Goal: Task Accomplishment & Management: Manage account settings

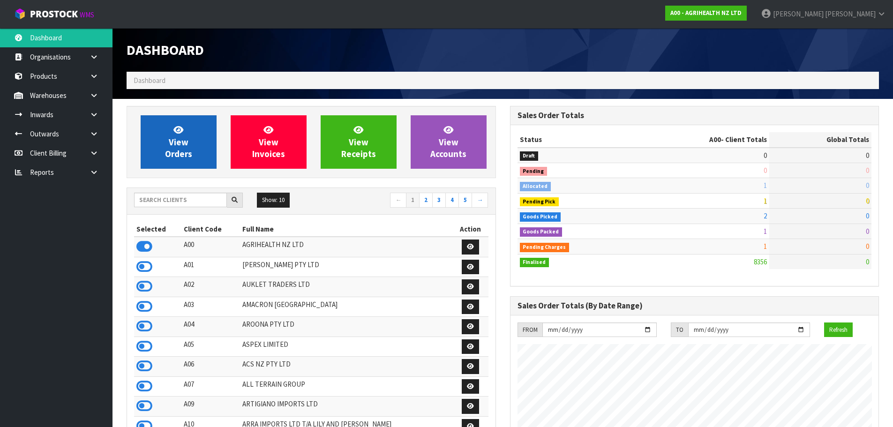
scroll to position [710, 383]
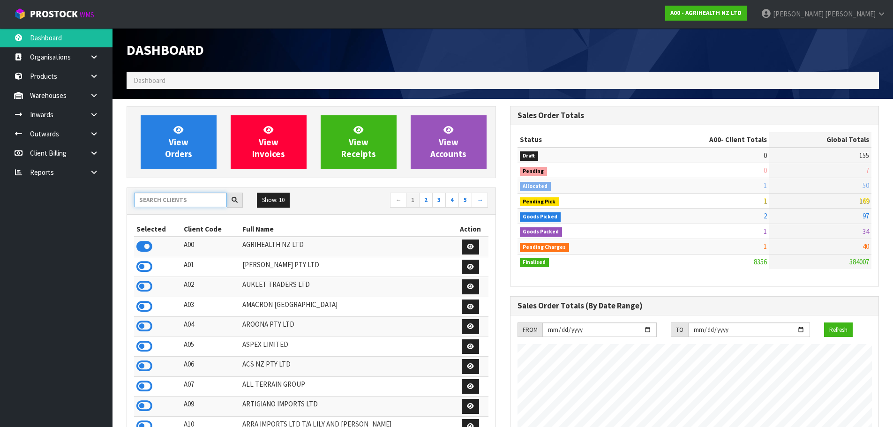
click at [178, 197] on input "text" at bounding box center [180, 200] width 93 height 15
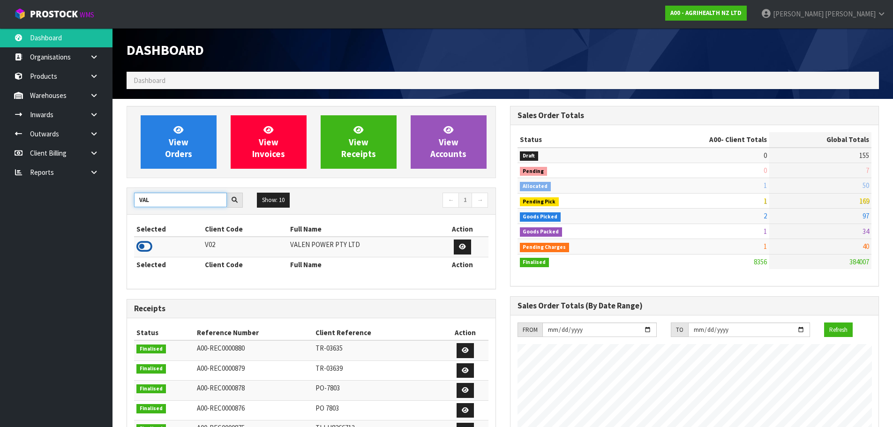
type input "VAL"
click at [144, 244] on icon at bounding box center [144, 247] width 16 height 14
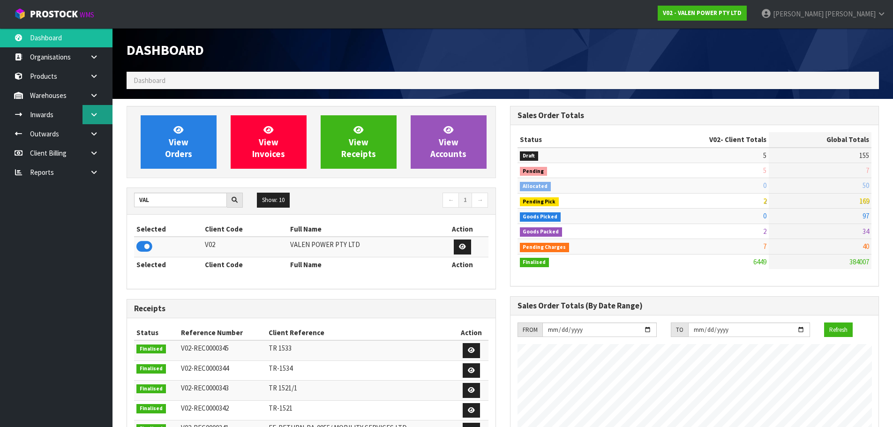
click at [98, 123] on link at bounding box center [98, 114] width 30 height 19
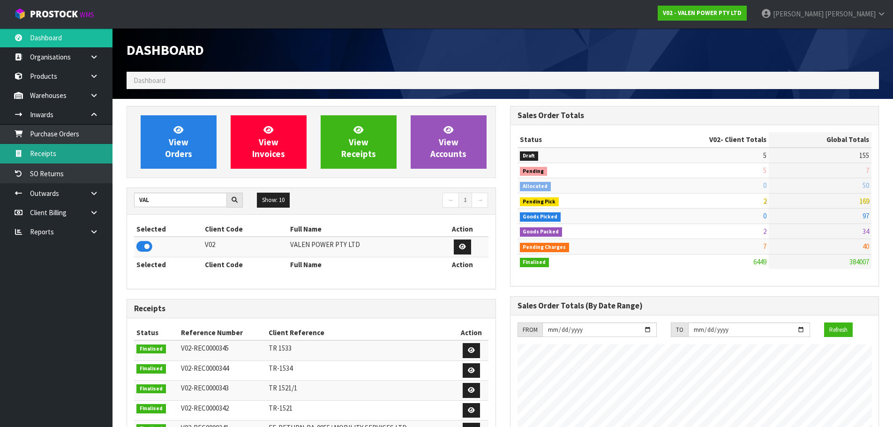
click at [92, 156] on link "Receipts" at bounding box center [56, 153] width 113 height 19
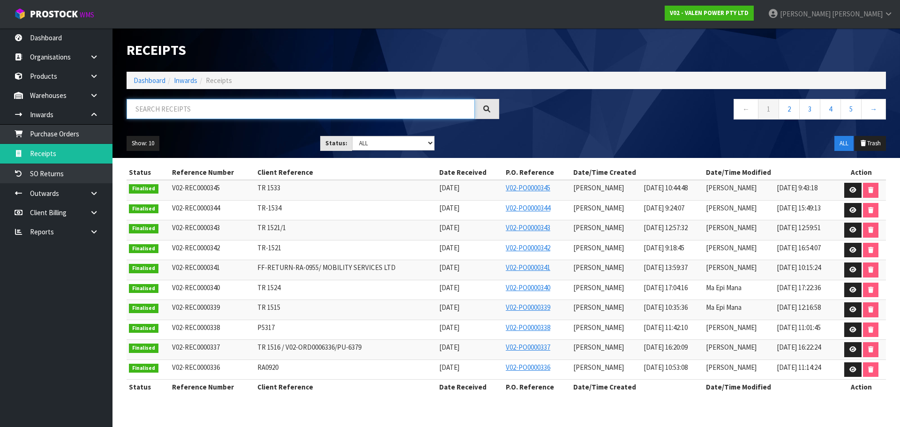
click at [171, 112] on input "text" at bounding box center [301, 109] width 348 height 20
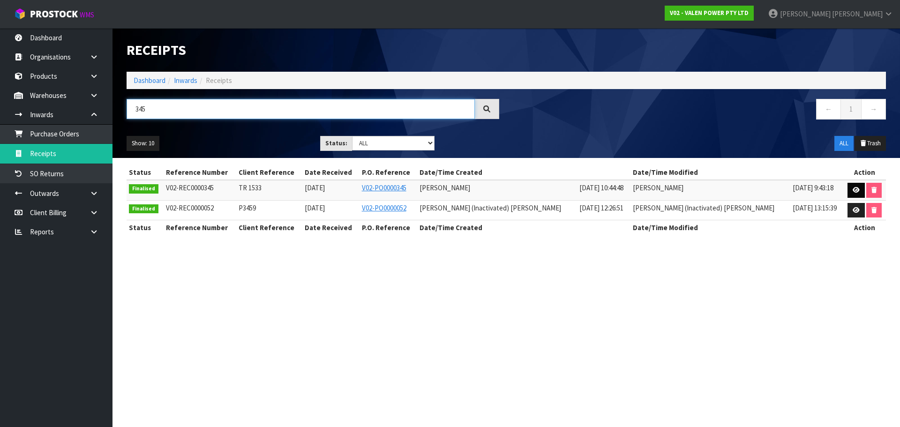
type input "345"
click at [853, 193] on icon at bounding box center [856, 190] width 7 height 6
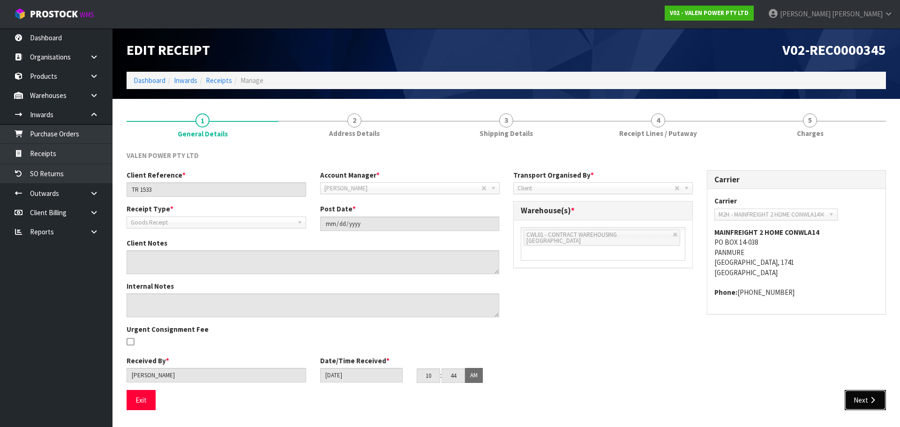
click at [869, 402] on icon "button" at bounding box center [872, 400] width 9 height 7
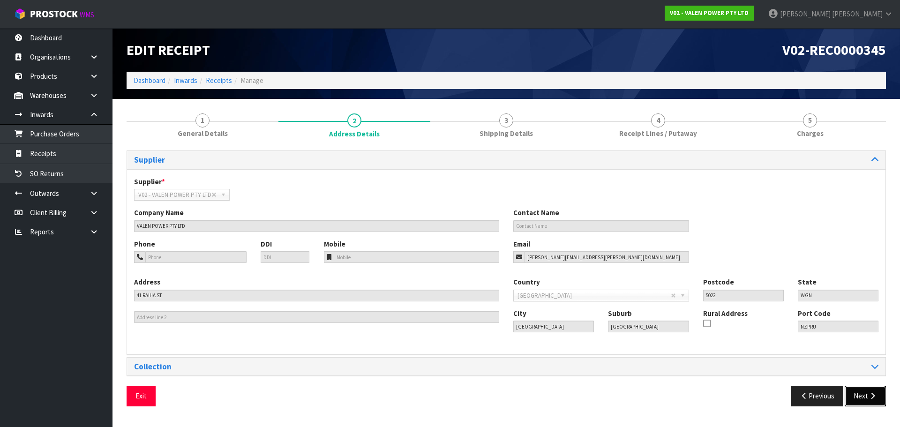
click at [869, 402] on button "Next" at bounding box center [865, 396] width 41 height 20
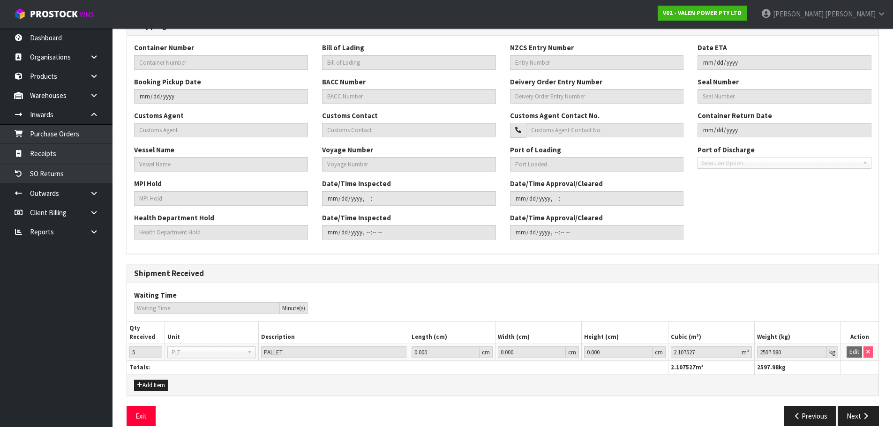
scroll to position [225, 0]
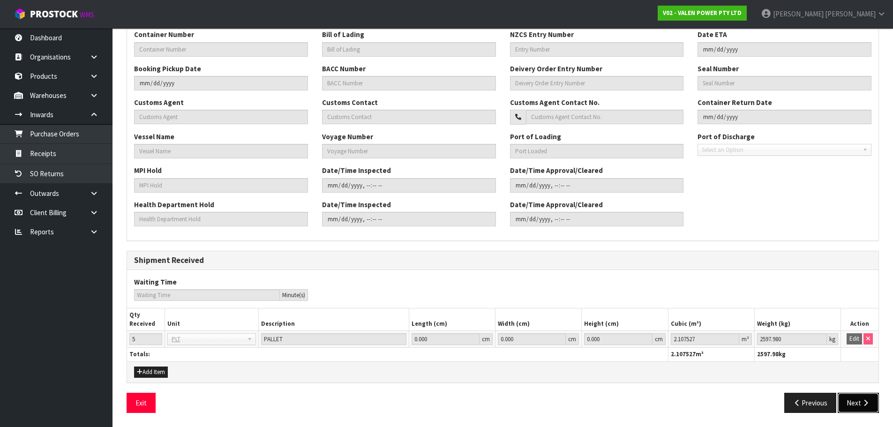
click at [860, 400] on button "Next" at bounding box center [858, 403] width 41 height 20
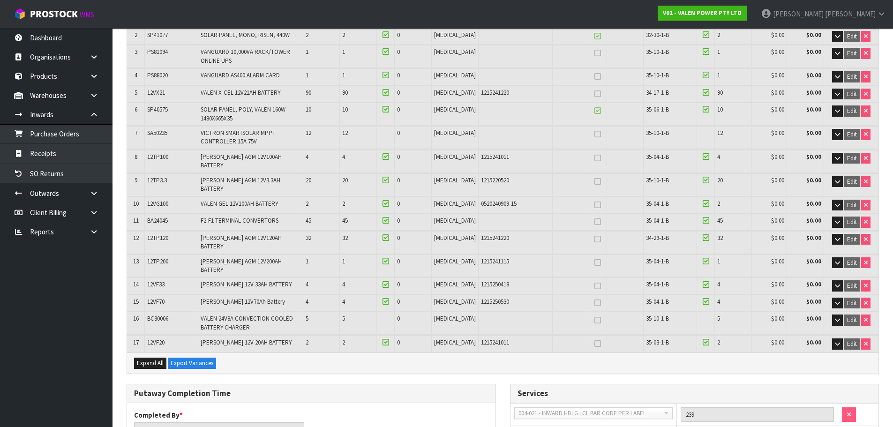
scroll to position [141, 0]
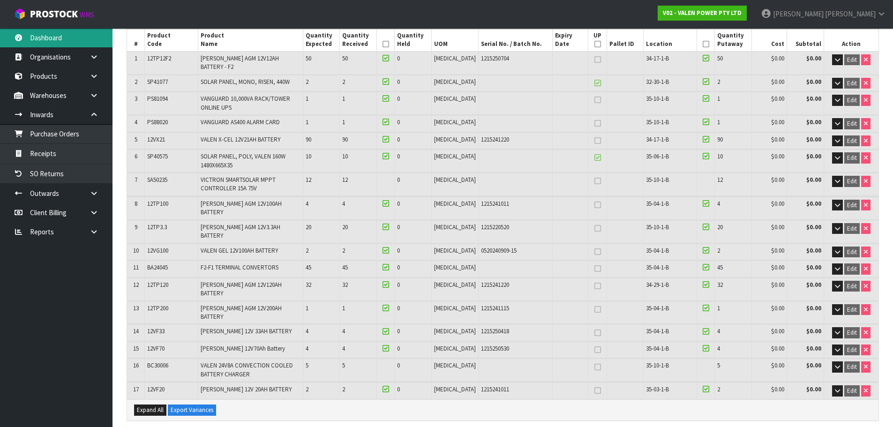
click at [68, 38] on link "Dashboard" at bounding box center [56, 37] width 113 height 19
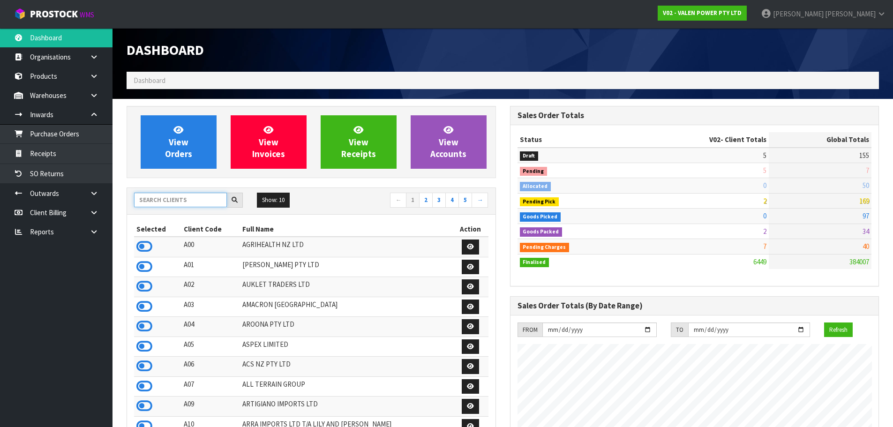
click at [160, 202] on input "text" at bounding box center [180, 200] width 93 height 15
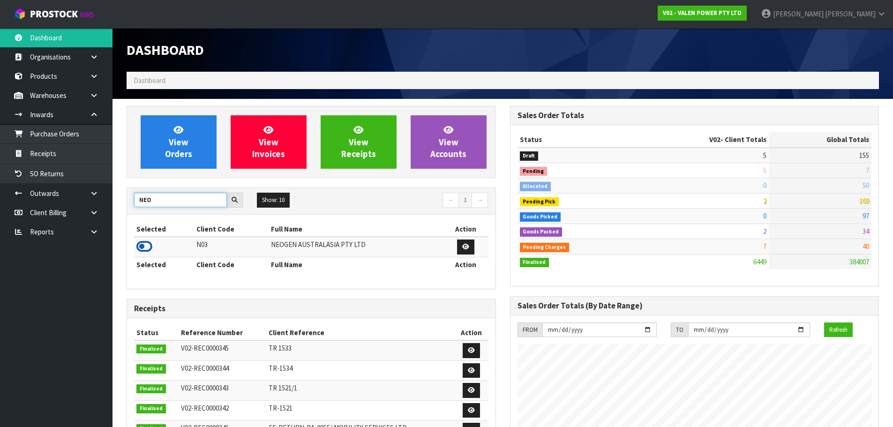
type input "NEO"
click at [142, 246] on icon at bounding box center [144, 247] width 16 height 14
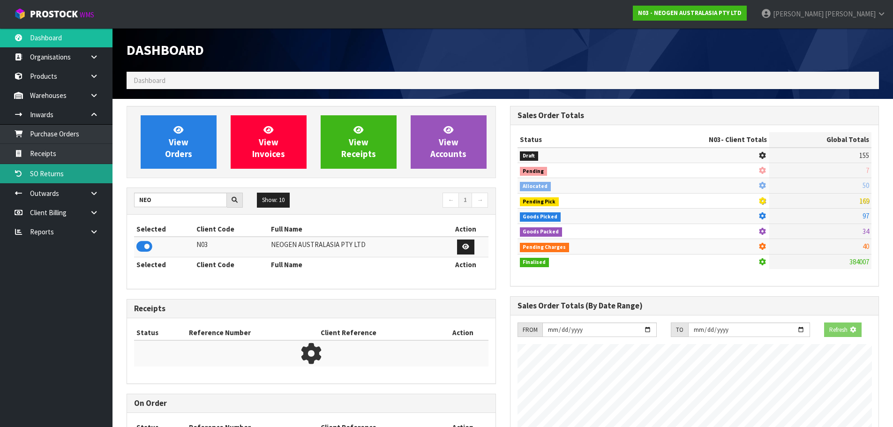
scroll to position [710, 383]
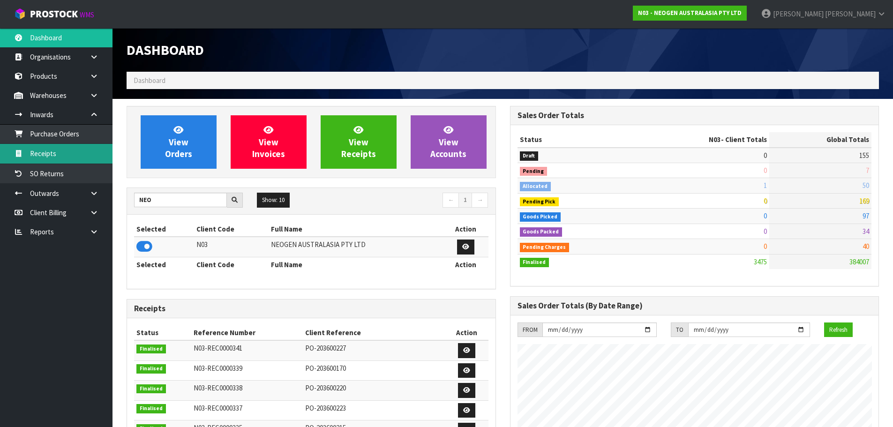
click at [87, 155] on link "Receipts" at bounding box center [56, 153] width 113 height 19
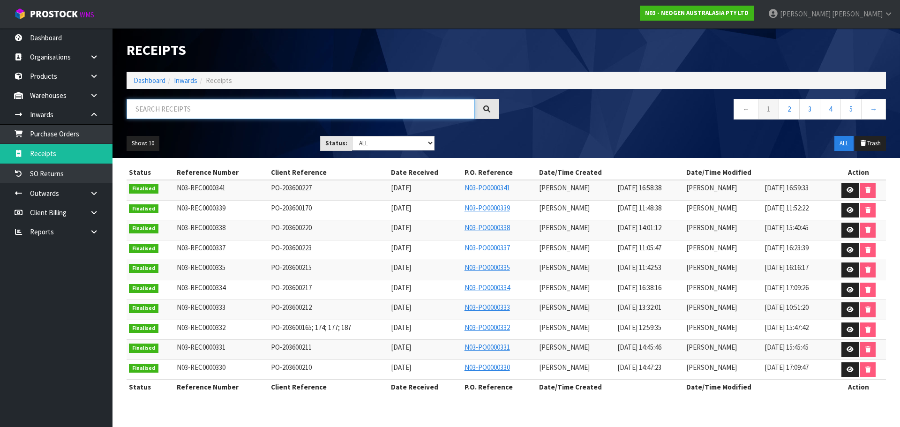
click at [238, 110] on input "text" at bounding box center [301, 109] width 348 height 20
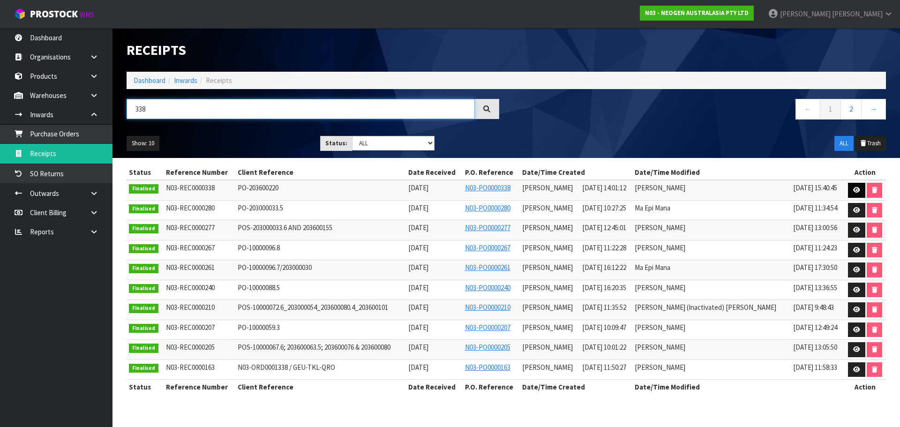
type input "338"
click at [855, 189] on icon at bounding box center [856, 190] width 7 height 6
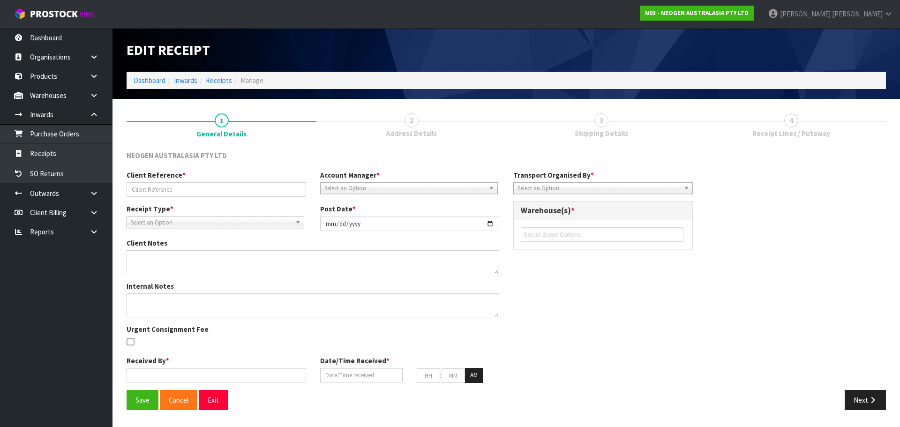
type input "PO-203600220"
type input "2025-09-29"
type input "Prabhneet Kaur"
type input "29/09/2025"
type input "02"
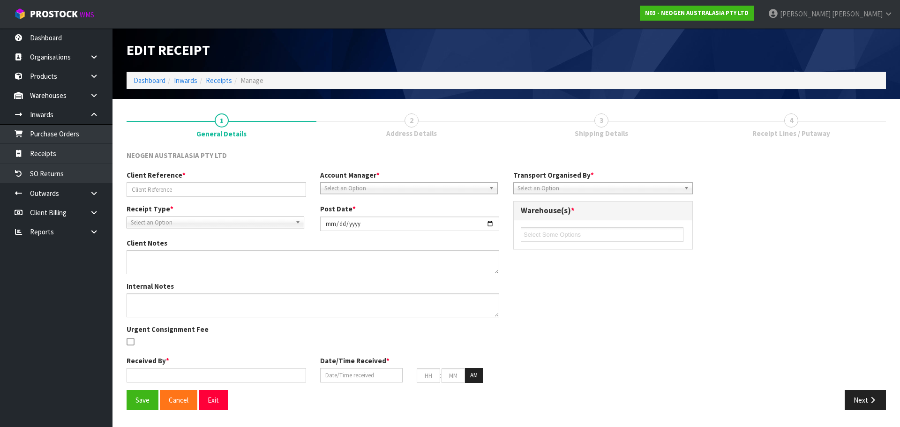
type input "01"
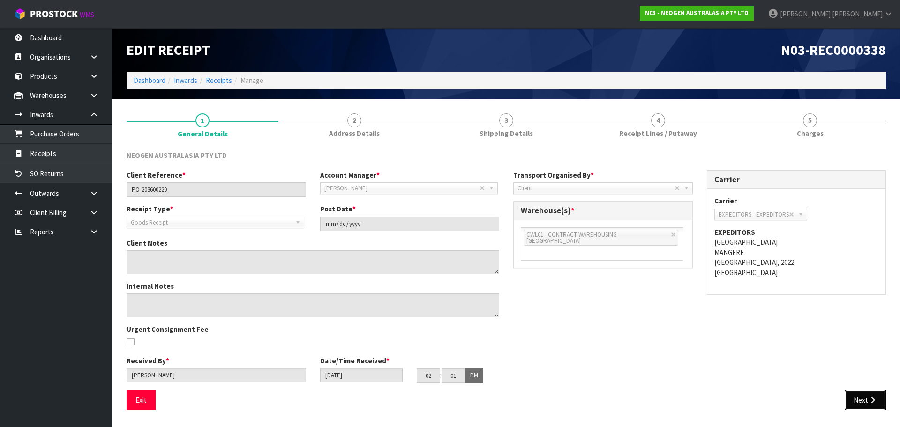
click at [868, 405] on button "Next" at bounding box center [865, 400] width 41 height 20
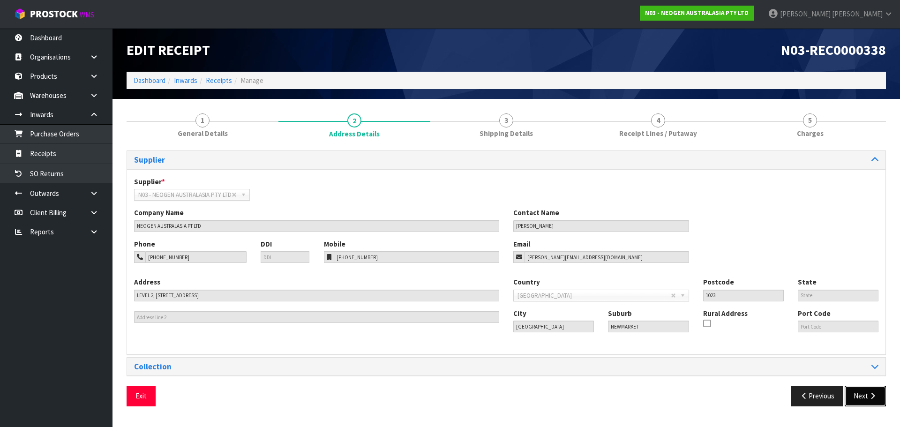
click at [859, 394] on button "Next" at bounding box center [865, 396] width 41 height 20
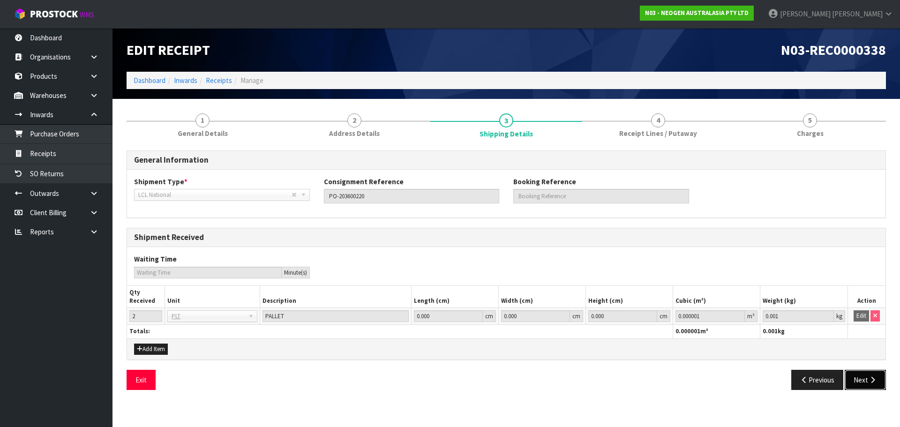
click at [860, 387] on button "Next" at bounding box center [865, 380] width 41 height 20
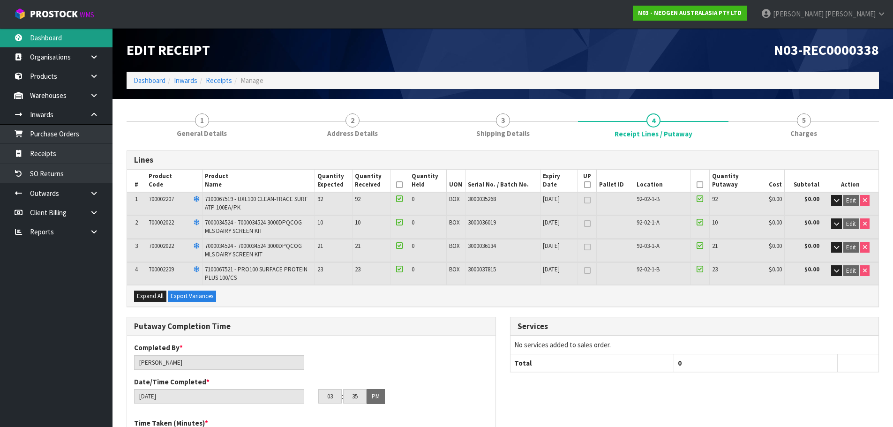
click at [56, 44] on link "Dashboard" at bounding box center [56, 37] width 113 height 19
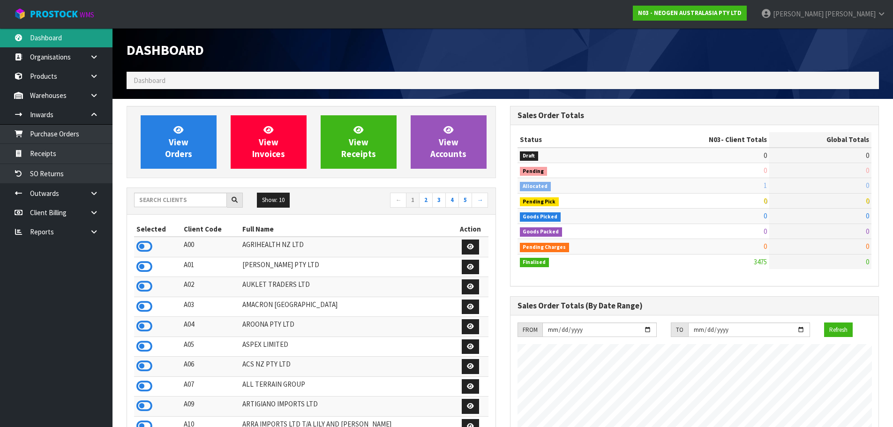
scroll to position [710, 383]
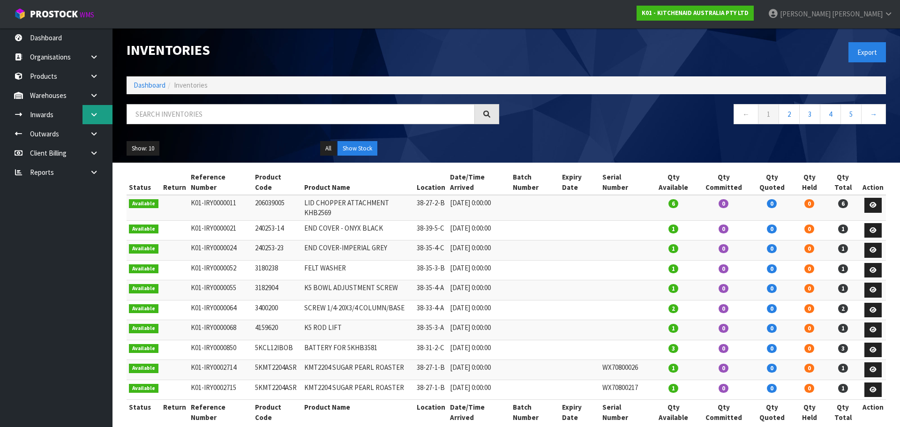
click at [101, 107] on link at bounding box center [98, 114] width 30 height 19
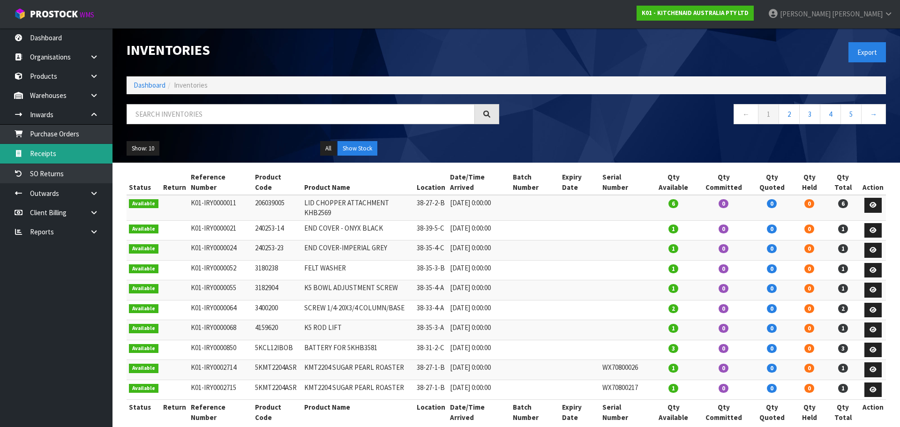
click at [74, 157] on link "Receipts" at bounding box center [56, 153] width 113 height 19
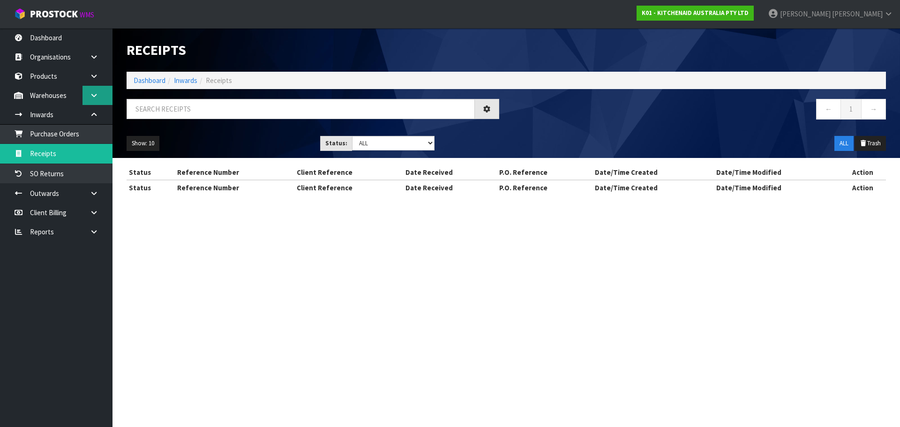
click at [95, 97] on icon at bounding box center [94, 95] width 9 height 7
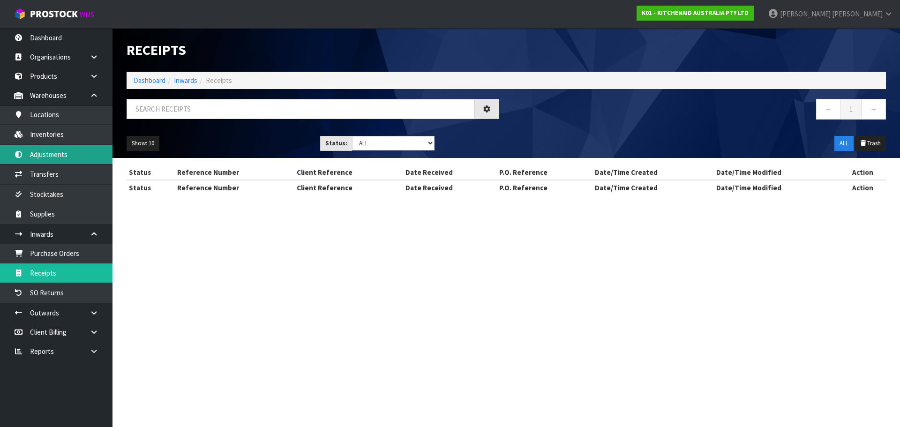
click at [57, 154] on link "Adjustments" at bounding box center [56, 154] width 113 height 19
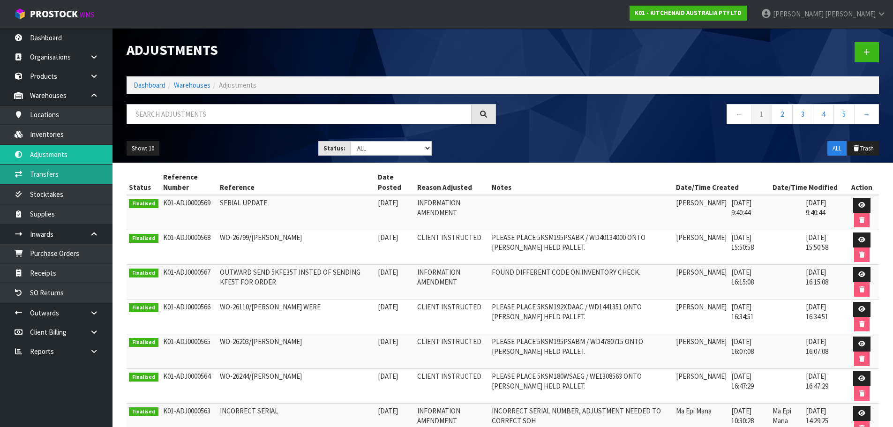
click at [55, 170] on link "Transfers" at bounding box center [56, 174] width 113 height 19
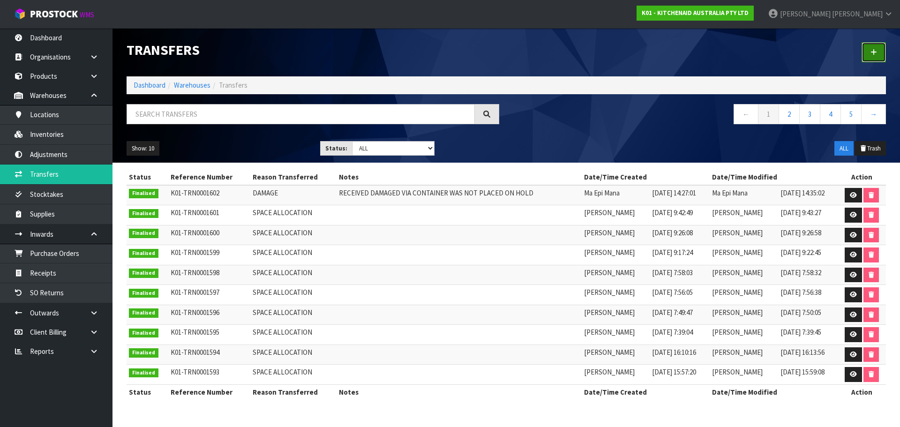
click at [878, 52] on link at bounding box center [874, 52] width 24 height 20
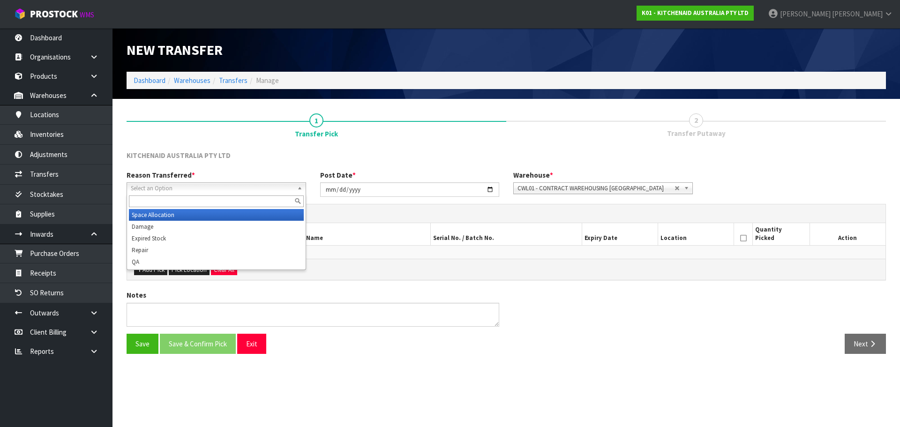
click at [190, 187] on span "Select an Option" at bounding box center [212, 188] width 163 height 11
click at [170, 217] on li "Space Allocation" at bounding box center [216, 215] width 175 height 12
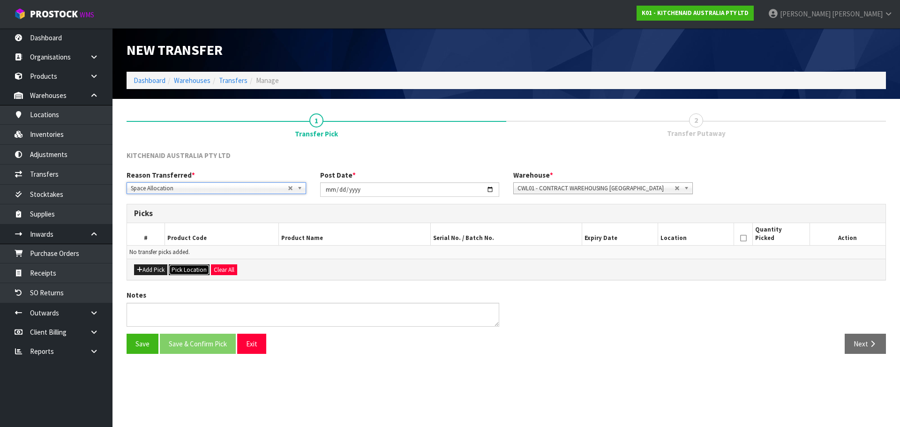
click at [182, 271] on button "Pick Location" at bounding box center [189, 269] width 41 height 11
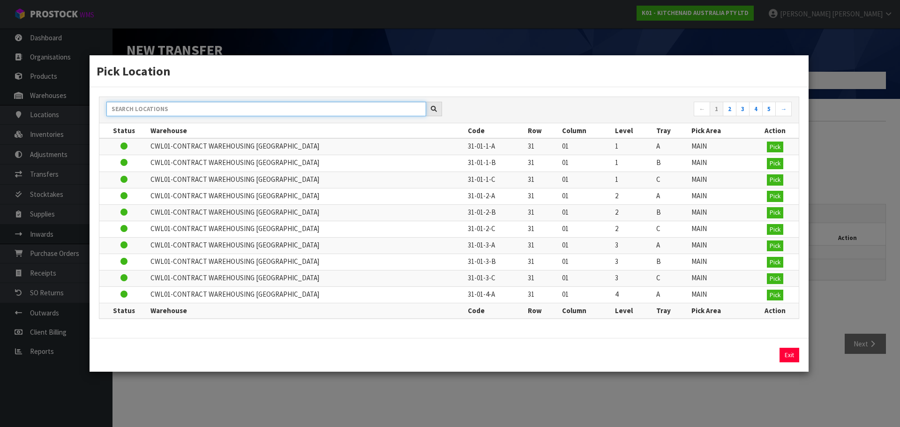
click at [199, 104] on input "text" at bounding box center [266, 109] width 320 height 15
paste input "37-04-2-B"
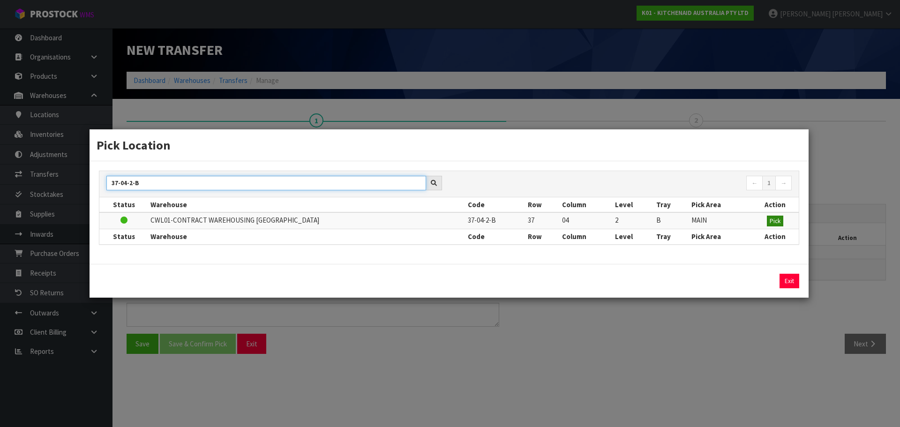
type input "37-04-2-B"
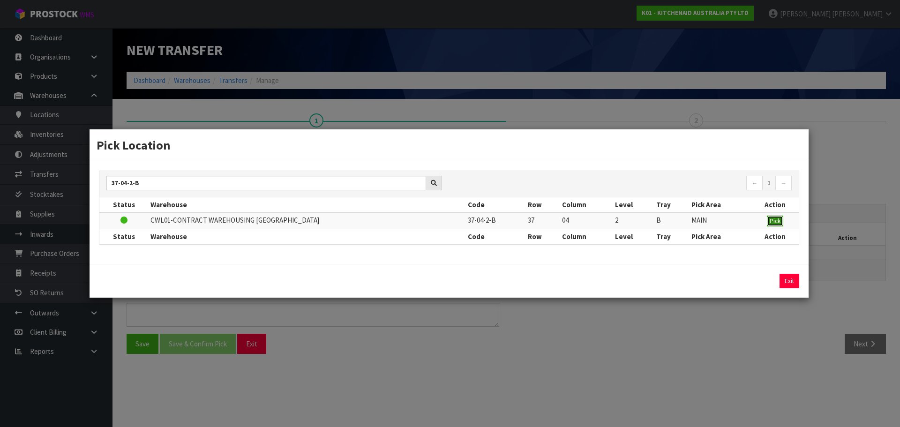
click at [770, 221] on span "Pick" at bounding box center [775, 221] width 11 height 8
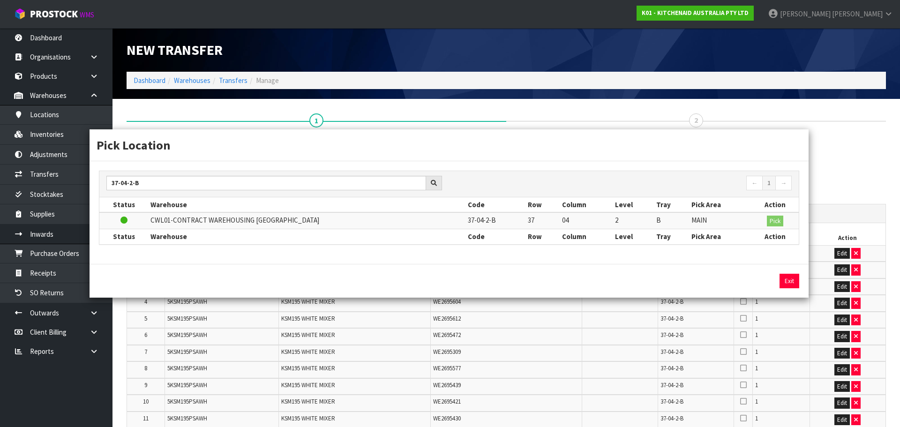
scroll to position [759, 0]
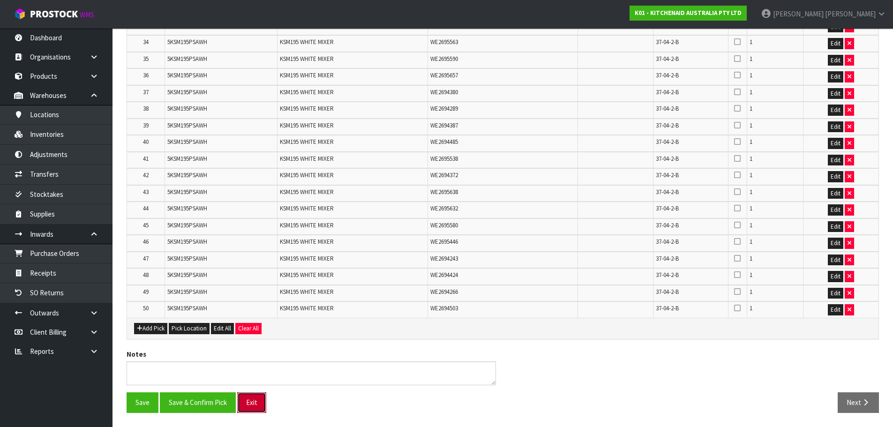
click at [244, 401] on button "Exit" at bounding box center [251, 402] width 29 height 20
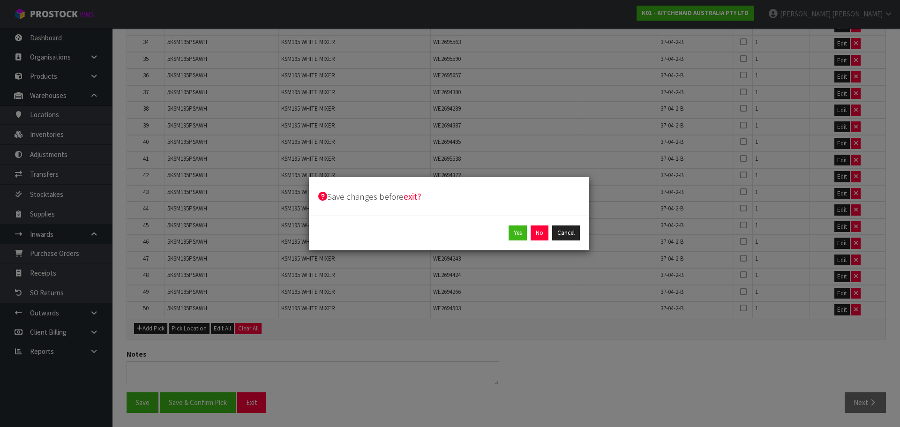
click at [542, 223] on div "Yes No Cancel" at bounding box center [449, 233] width 280 height 34
click at [543, 226] on button "No" at bounding box center [540, 233] width 18 height 15
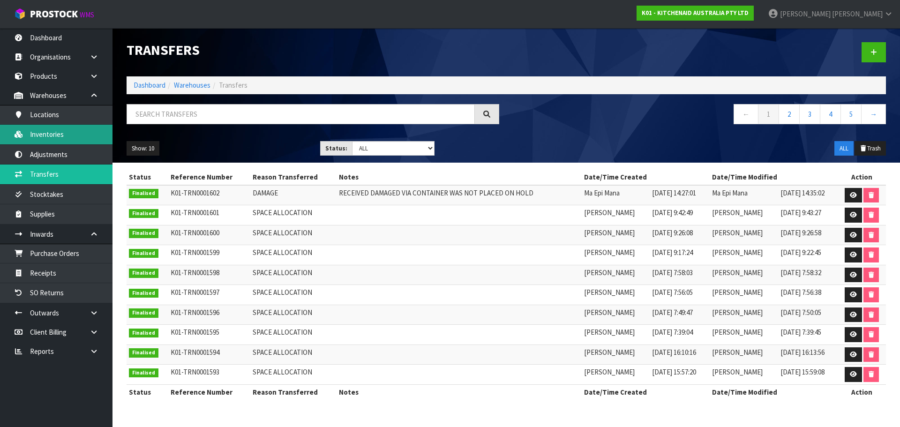
click at [84, 138] on link "Inventories" at bounding box center [56, 134] width 113 height 19
click at [224, 111] on input "text" at bounding box center [301, 114] width 348 height 20
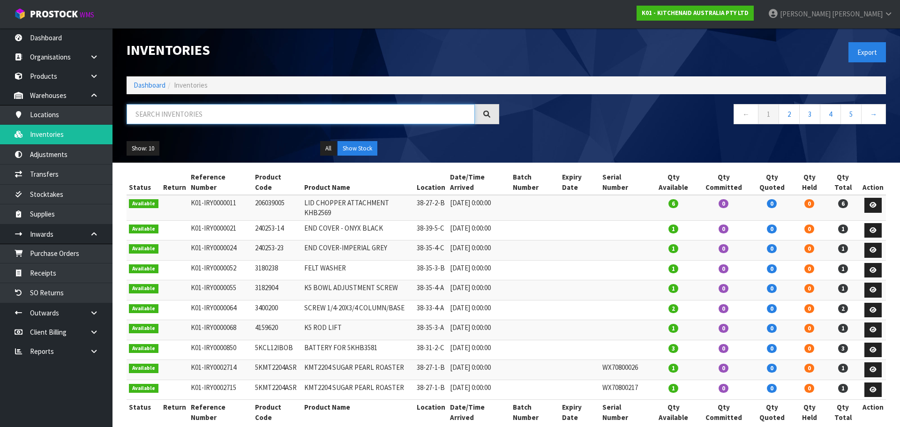
click at [224, 111] on input "text" at bounding box center [301, 114] width 348 height 20
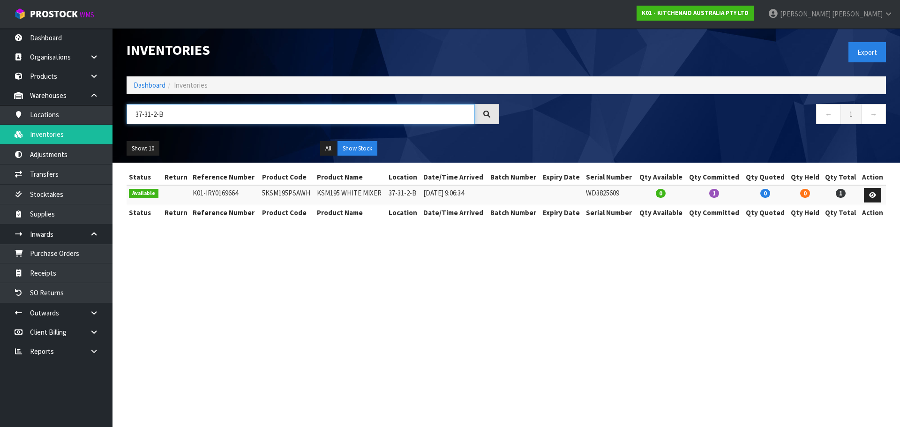
type input "37-31-2-B"
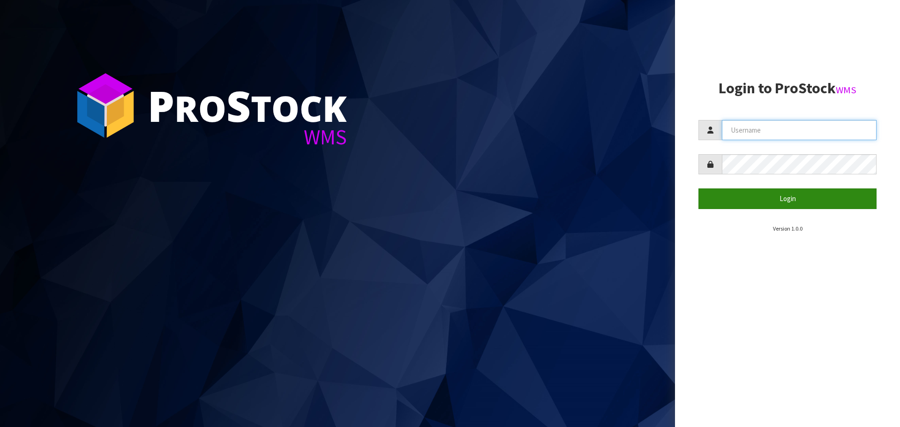
type input "KARLENE"
click at [754, 201] on button "Login" at bounding box center [788, 198] width 178 height 20
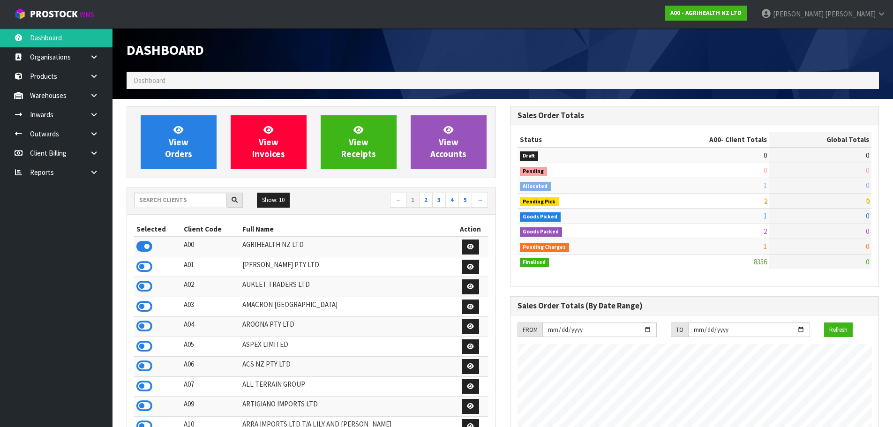
scroll to position [710, 383]
click at [207, 205] on input "text" at bounding box center [180, 200] width 93 height 15
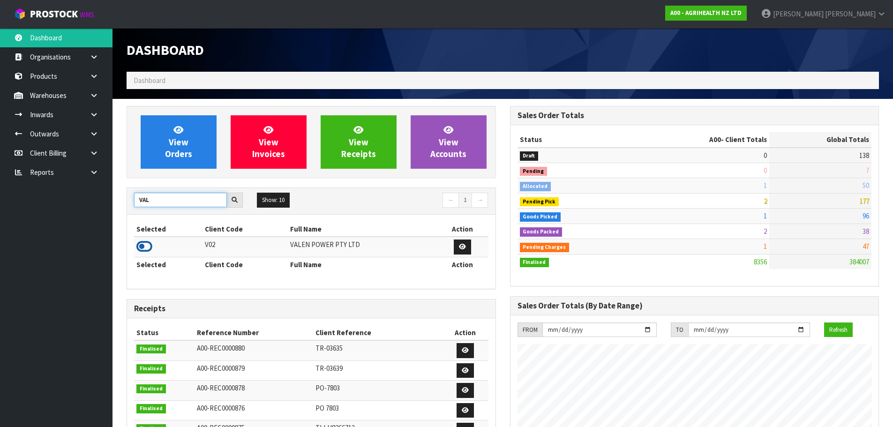
type input "VAL"
click at [149, 247] on icon at bounding box center [144, 247] width 16 height 14
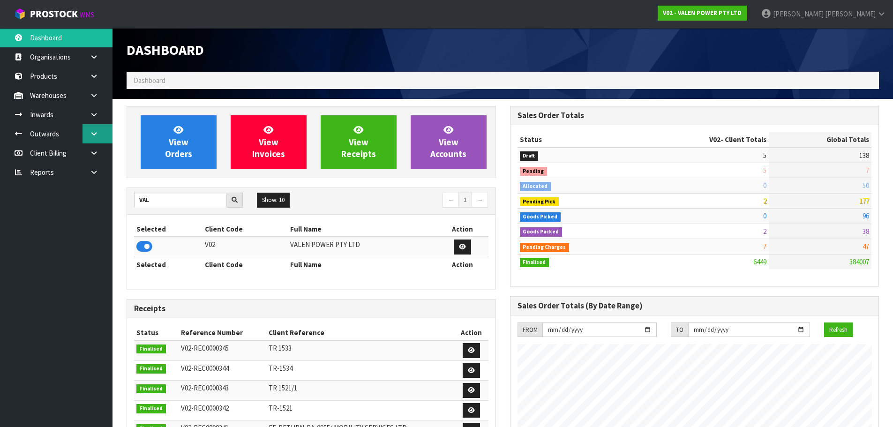
click at [90, 137] on icon at bounding box center [94, 133] width 9 height 7
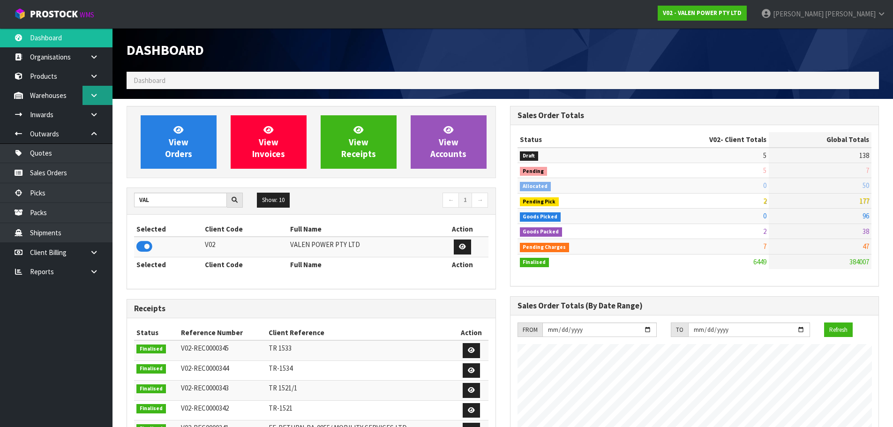
click at [94, 96] on icon at bounding box center [94, 95] width 9 height 7
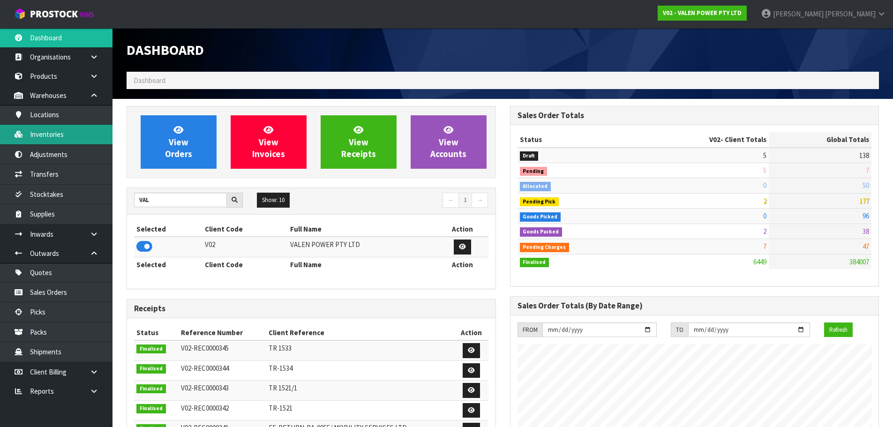
click at [94, 142] on link "Inventories" at bounding box center [56, 134] width 113 height 19
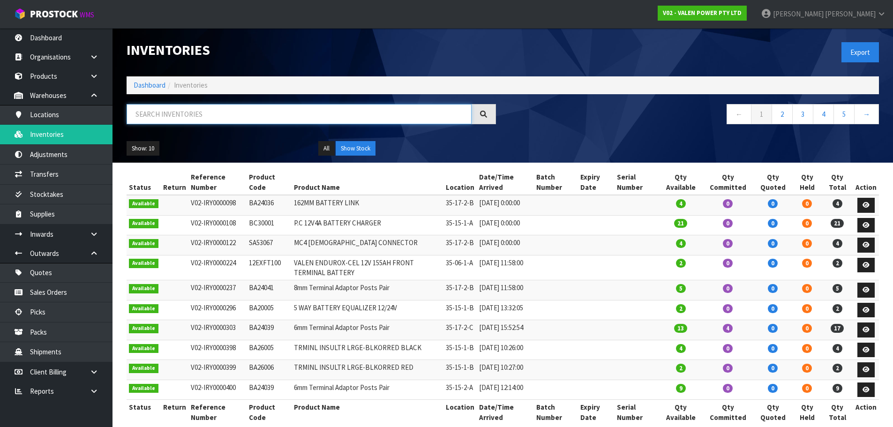
click at [158, 113] on input "text" at bounding box center [299, 114] width 345 height 20
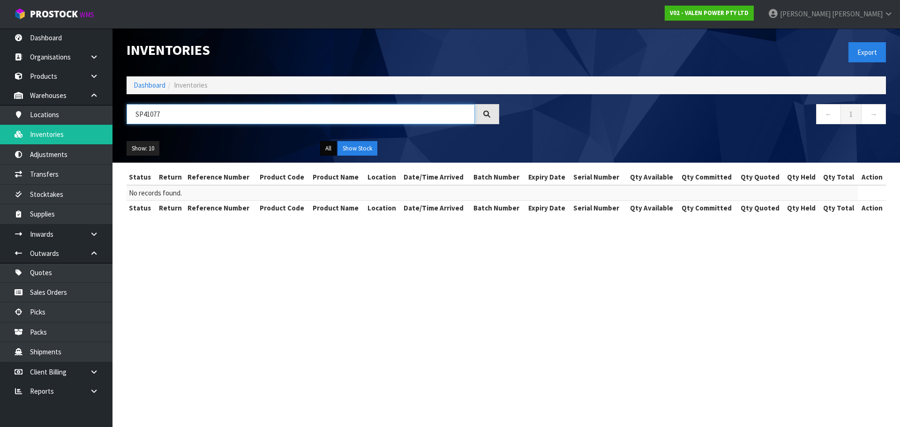
type input "SP41077"
click at [326, 153] on button "All" at bounding box center [328, 148] width 16 height 15
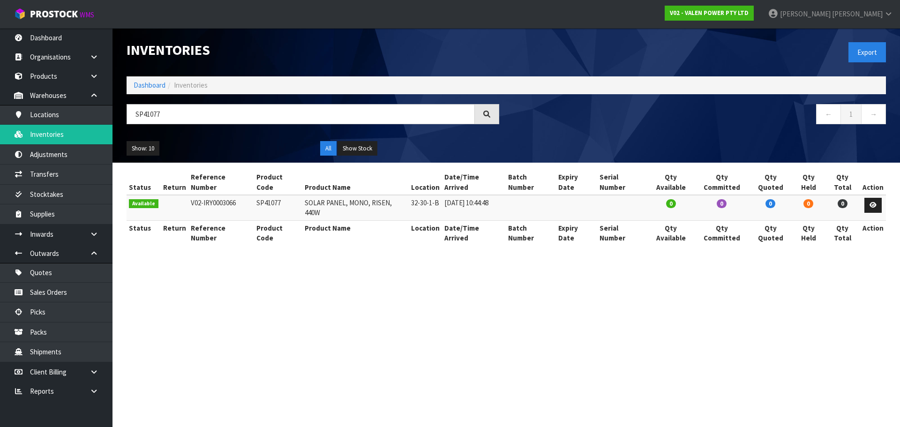
click at [228, 195] on td "V02-IRY0003066" at bounding box center [221, 207] width 66 height 25
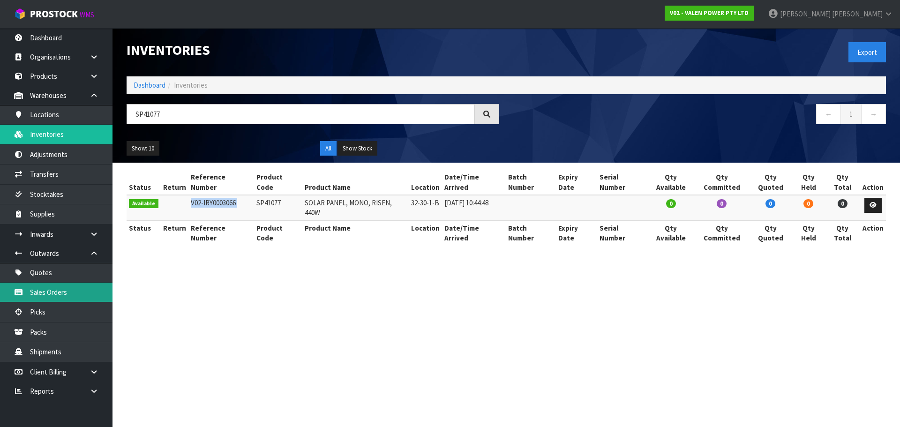
click at [62, 298] on link "Sales Orders" at bounding box center [56, 292] width 113 height 19
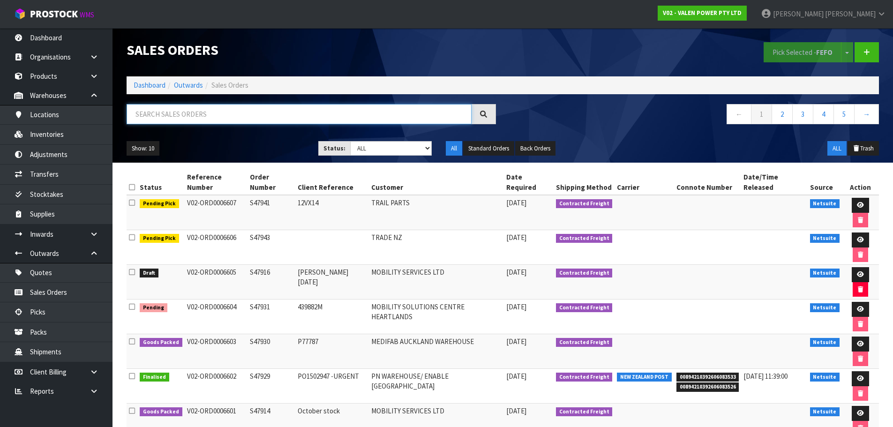
click at [320, 115] on input "text" at bounding box center [299, 114] width 345 height 20
paste input "V02-IRY0003066"
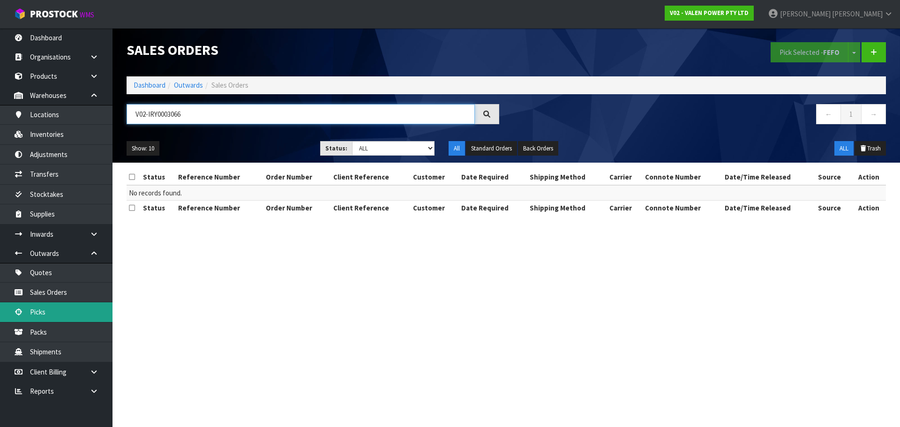
type input "V02-IRY0003066"
click at [90, 317] on link "Picks" at bounding box center [56, 311] width 113 height 19
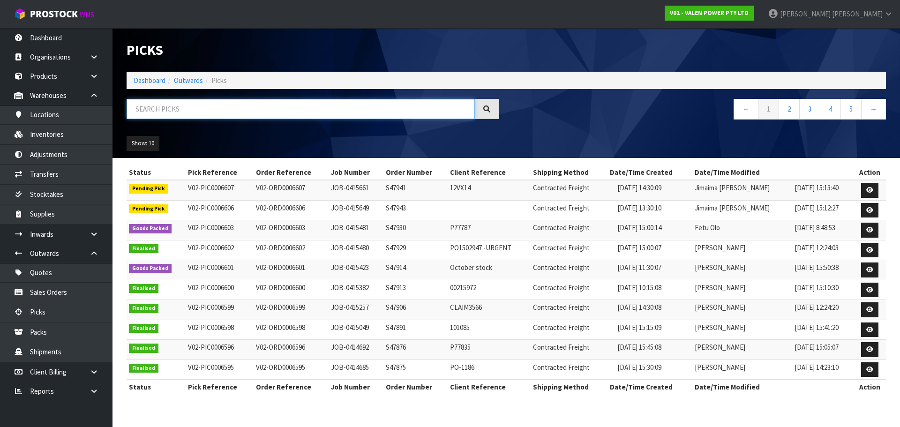
click at [203, 107] on input "text" at bounding box center [301, 109] width 348 height 20
paste input "V02-IRY0003066"
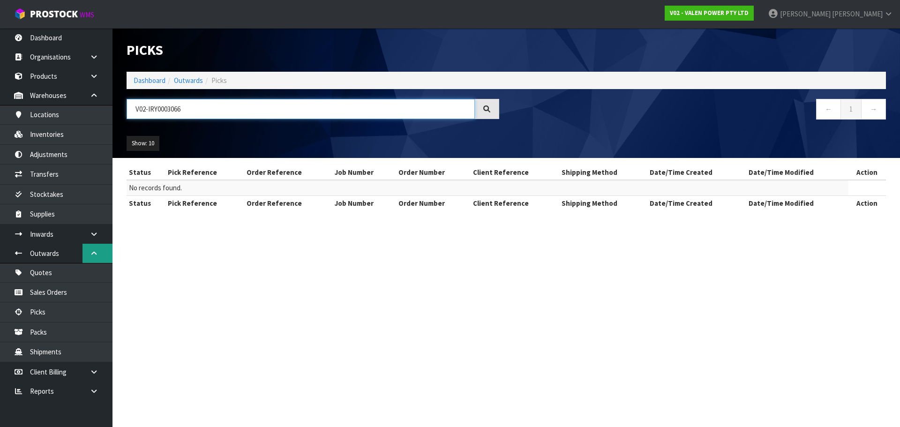
type input "V02-IRY0003066"
click at [90, 256] on icon at bounding box center [94, 253] width 9 height 7
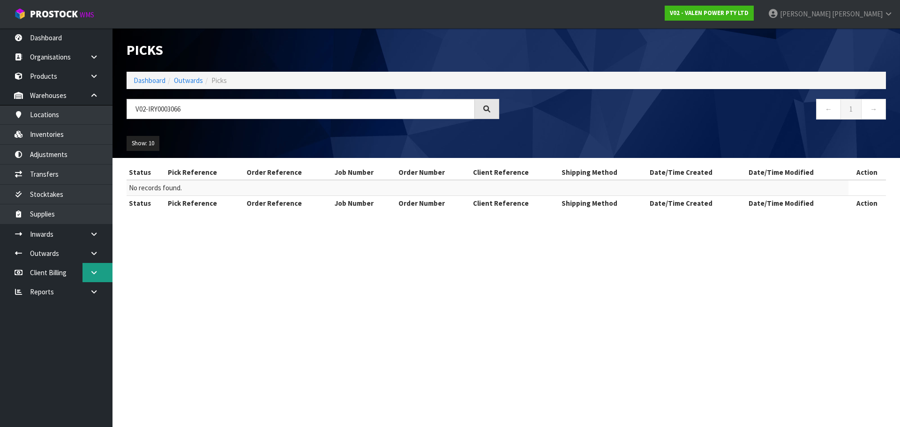
click at [93, 277] on link at bounding box center [98, 272] width 30 height 19
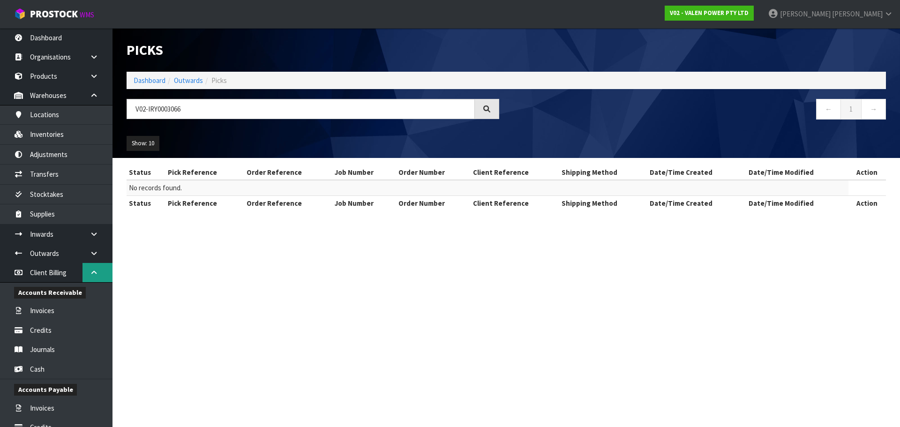
click at [91, 277] on link at bounding box center [98, 272] width 30 height 19
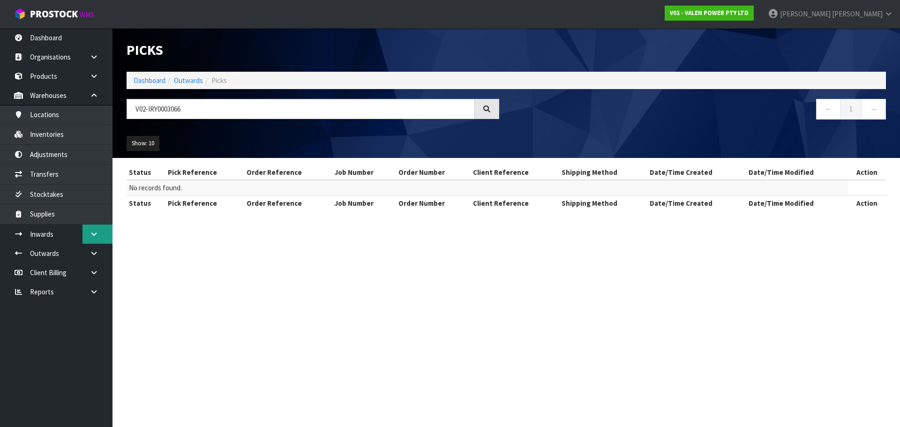
click at [105, 227] on link at bounding box center [98, 234] width 30 height 19
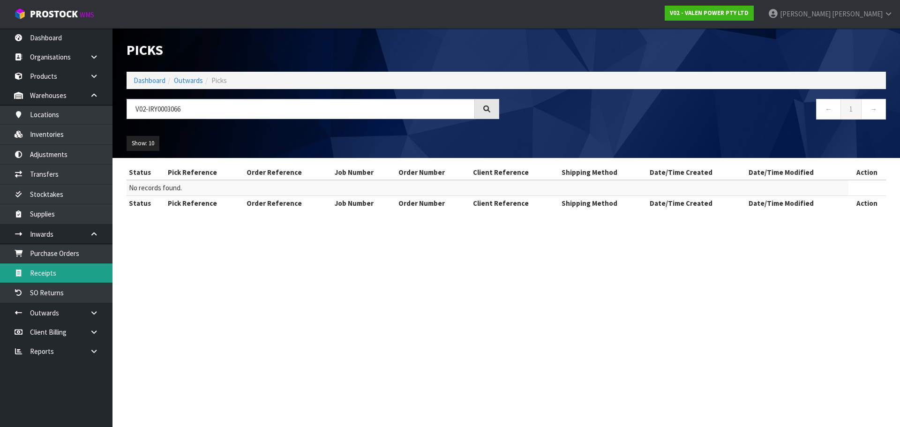
click at [91, 279] on link "Receipts" at bounding box center [56, 273] width 113 height 19
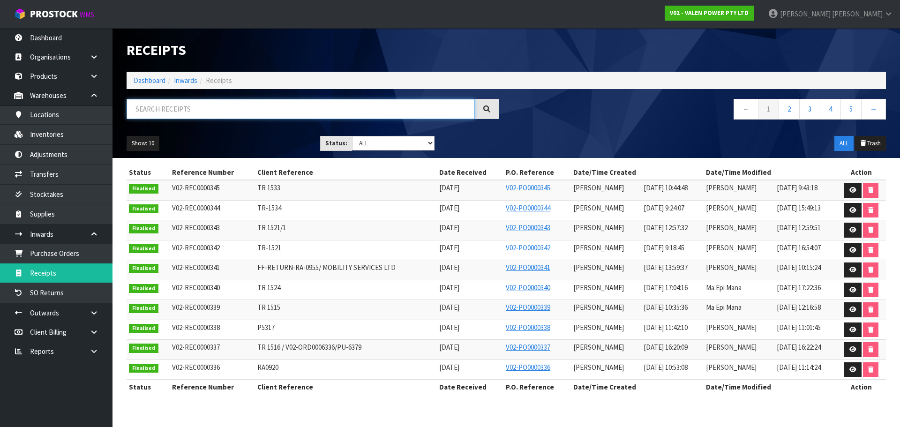
click at [208, 109] on input "text" at bounding box center [301, 109] width 348 height 20
paste input "V02-IRY0003066"
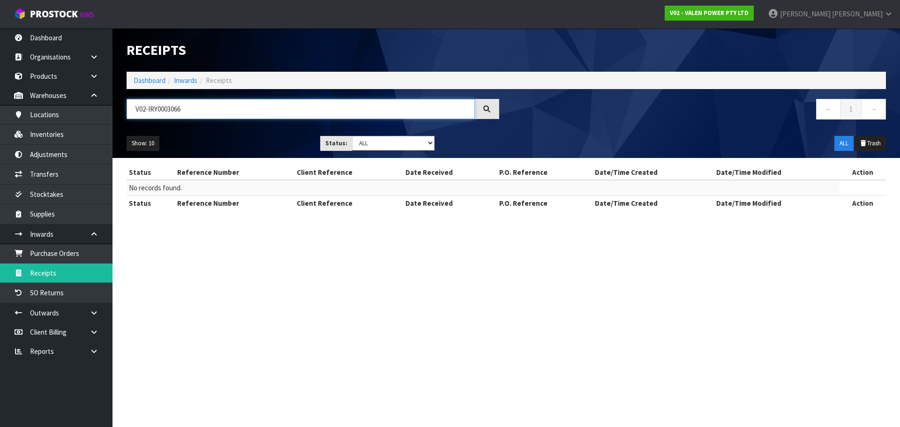
drag, startPoint x: 189, startPoint y: 109, endPoint x: 129, endPoint y: 119, distance: 61.4
click at [129, 119] on input "V02-IRY0003066" at bounding box center [301, 109] width 348 height 20
type input "V02-IRY0003066"
click at [83, 139] on link "Inventories" at bounding box center [56, 134] width 113 height 19
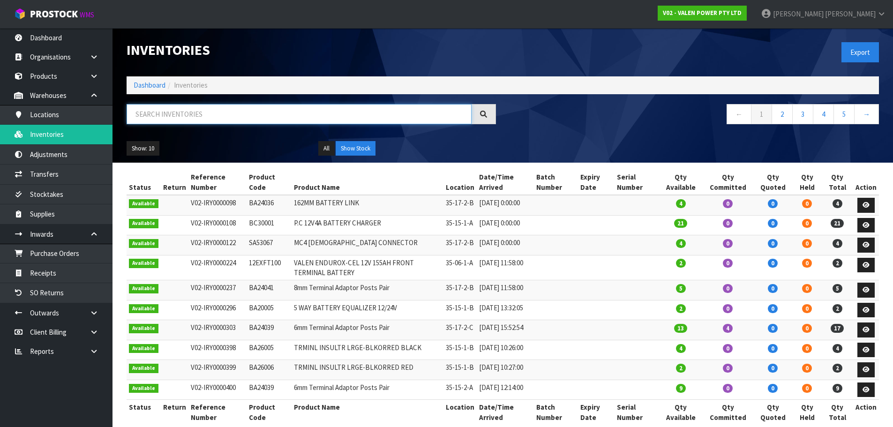
click at [164, 116] on input "text" at bounding box center [299, 114] width 345 height 20
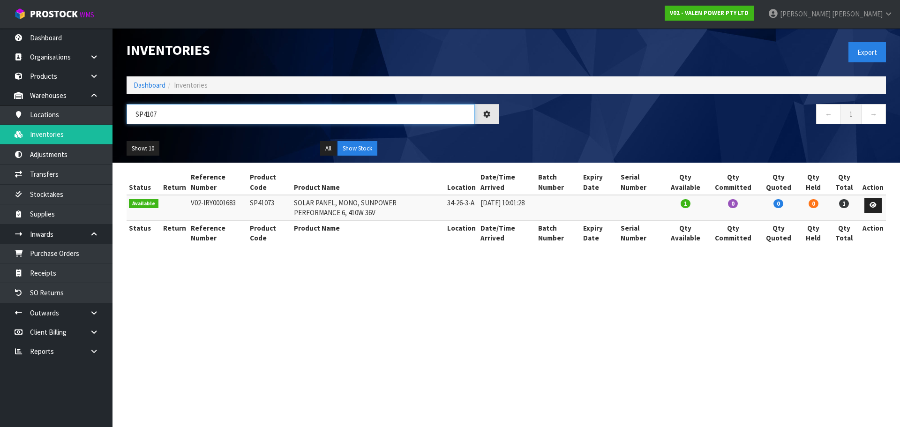
type input "SP41077"
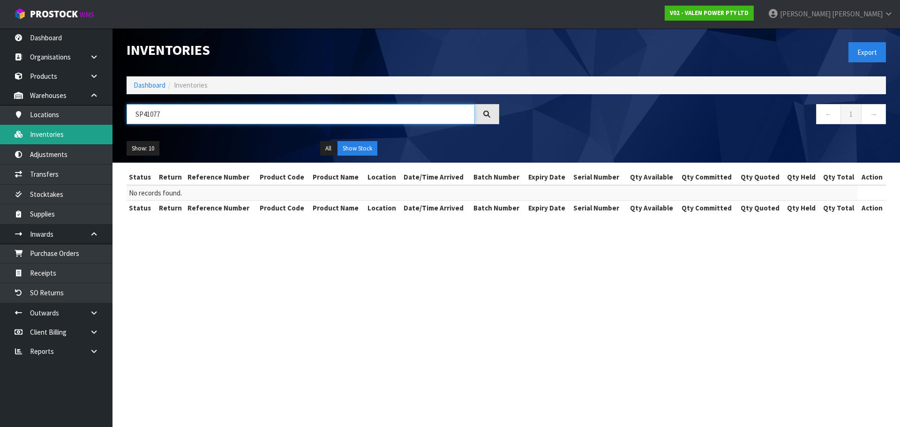
drag, startPoint x: 235, startPoint y: 113, endPoint x: 19, endPoint y: 128, distance: 216.7
click at [11, 128] on body "Toggle navigation ProStock WMS V02 - VALEN POWER PTY LTD Karlene Christie Logou…" at bounding box center [450, 213] width 900 height 427
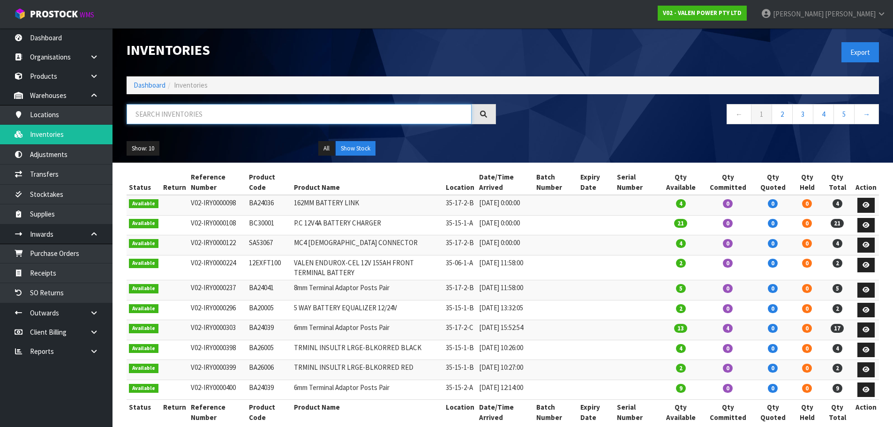
click at [284, 111] on input "text" at bounding box center [299, 114] width 345 height 20
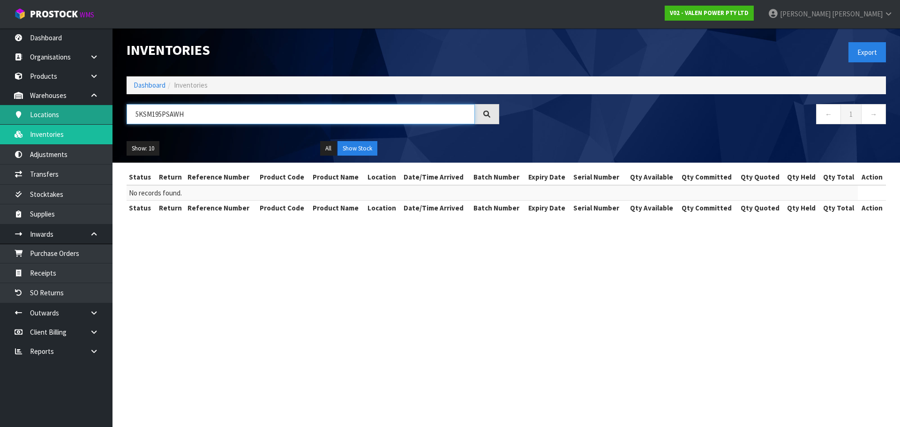
drag, startPoint x: 222, startPoint y: 117, endPoint x: 72, endPoint y: 119, distance: 150.5
click at [72, 119] on body "Toggle navigation ProStock WMS V02 - VALEN POWER PTY LTD Karlene Christie Logou…" at bounding box center [450, 213] width 900 height 427
type input "5KSM195PSAWH"
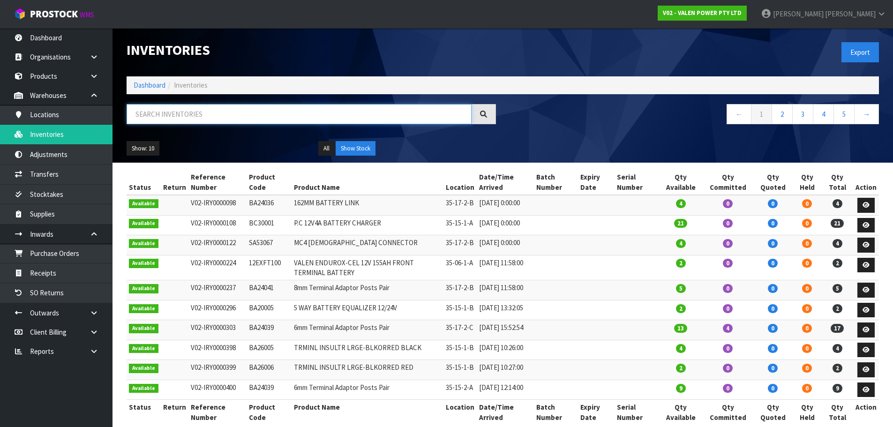
click at [229, 111] on input "text" at bounding box center [299, 114] width 345 height 20
paste input "5KSM195PSAWH"
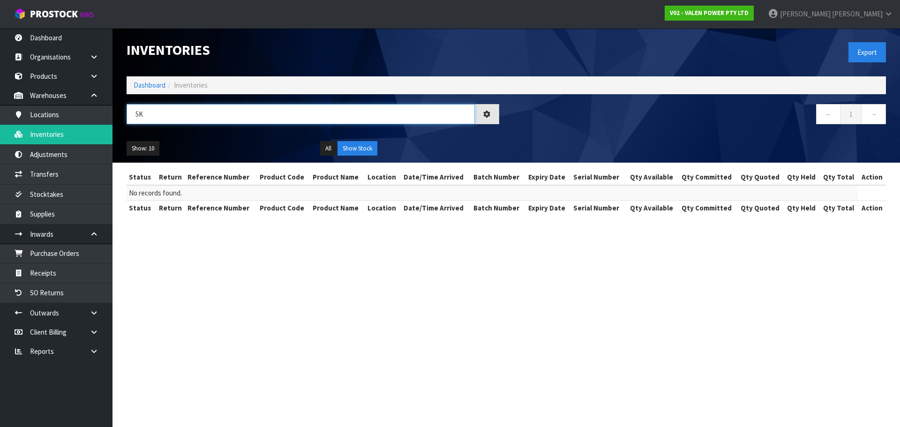
type input "5"
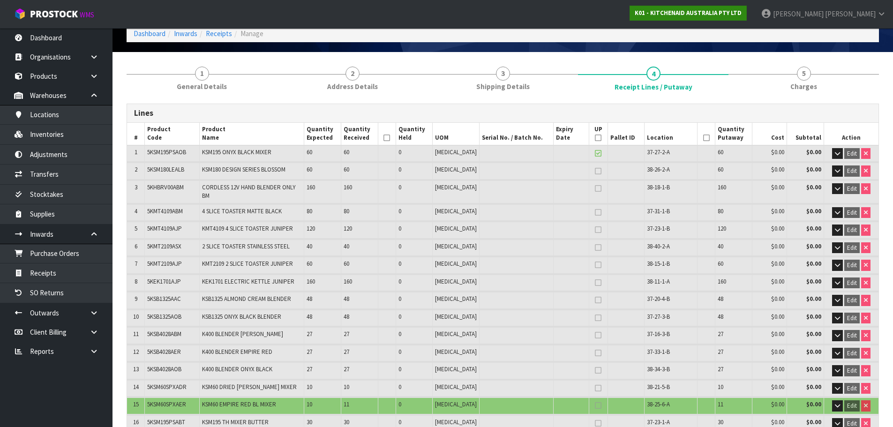
scroll to position [302, 0]
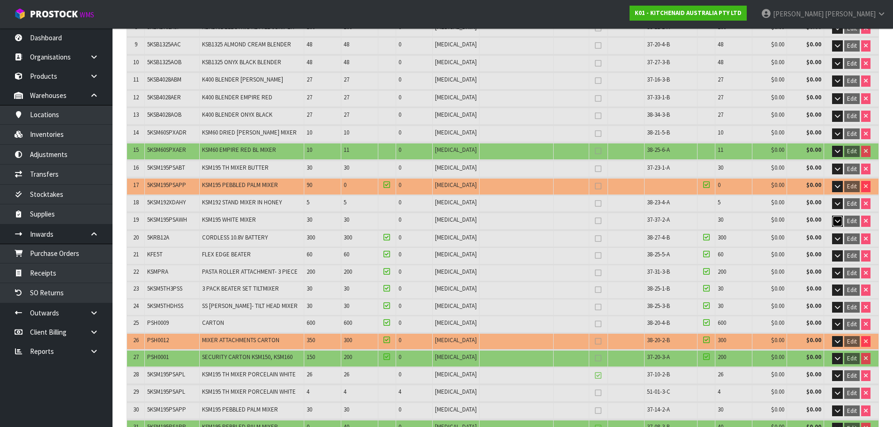
click at [838, 218] on icon "button" at bounding box center [837, 221] width 5 height 6
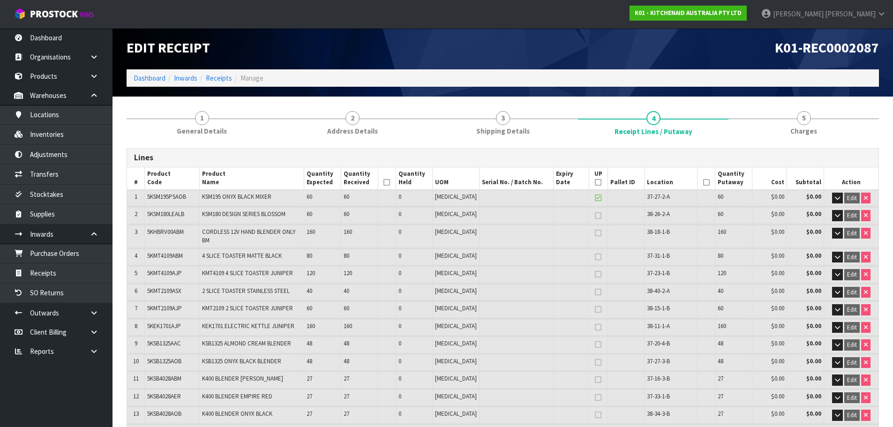
scroll to position [0, 0]
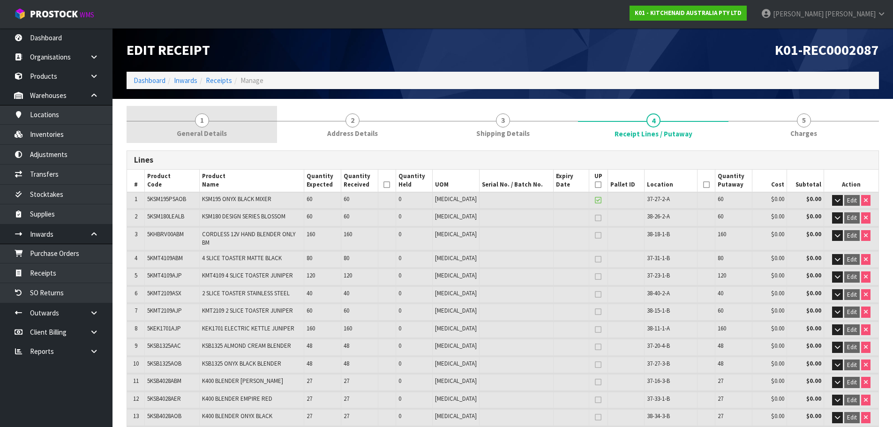
click at [202, 127] on span "1" at bounding box center [202, 120] width 14 height 14
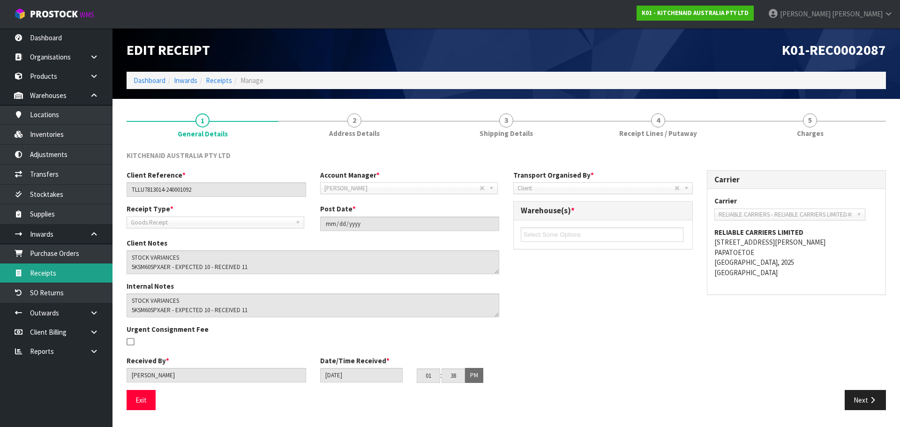
click at [63, 275] on link "Receipts" at bounding box center [56, 273] width 113 height 19
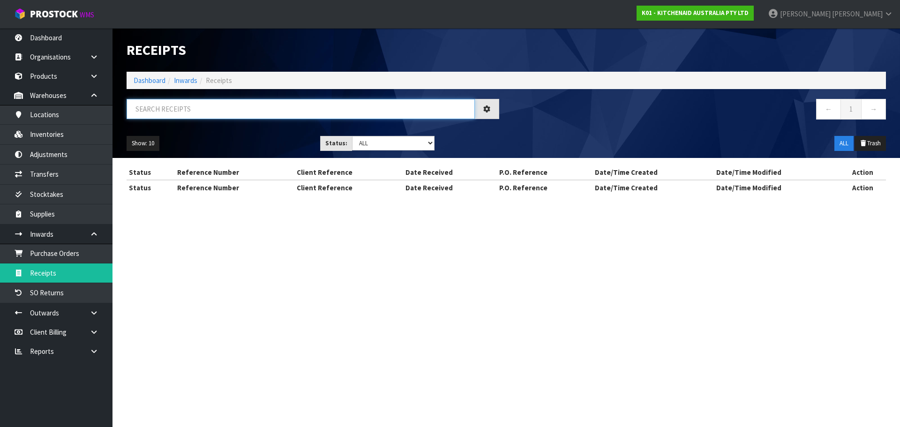
click at [201, 111] on input "text" at bounding box center [301, 109] width 348 height 20
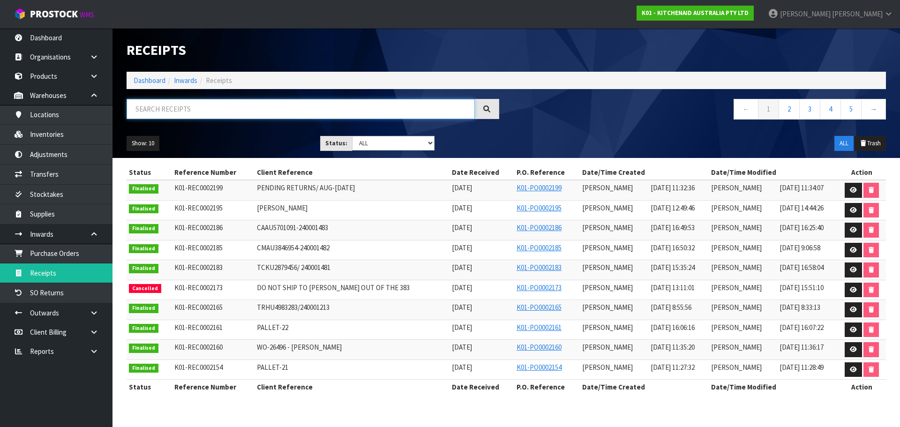
paste input "5KSM195PSAWH"
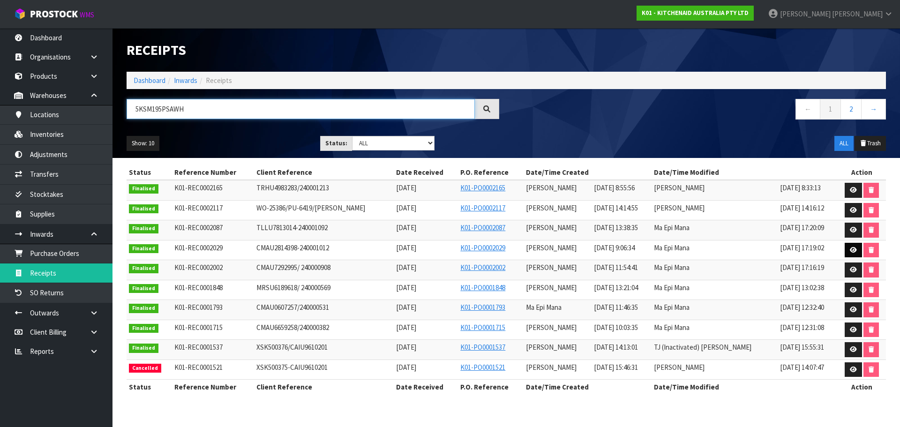
type input "5KSM195PSAWH"
click at [855, 249] on icon at bounding box center [853, 250] width 7 height 6
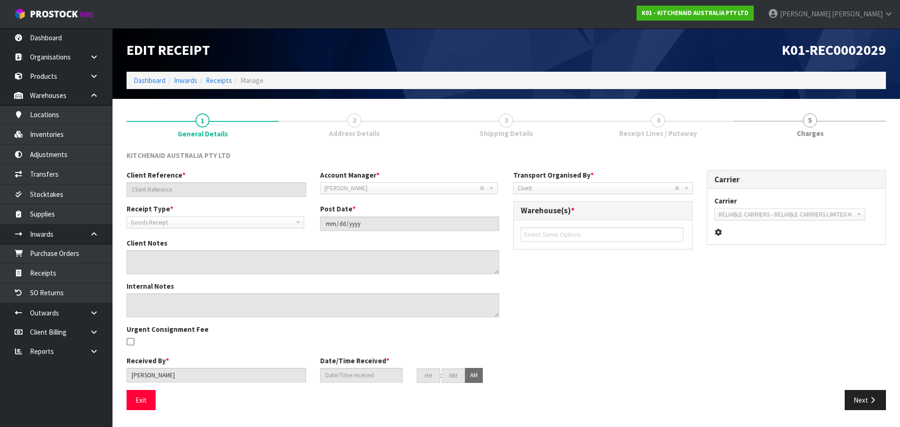
type input "CMAU2814398-240001012"
type input "2025-04-28"
type textarea "STOCK VARIANCE 5KCJR160DAB - EXPECTED STOCK 30 - RECEIVED 15"
type textarea "STOCK VARIANCE - 2ND CHECK BY MA 5KCJR160DAB - EXPECTED STOCK 30 - RECEIVED 15"
type input "Prabhneet Kaur"
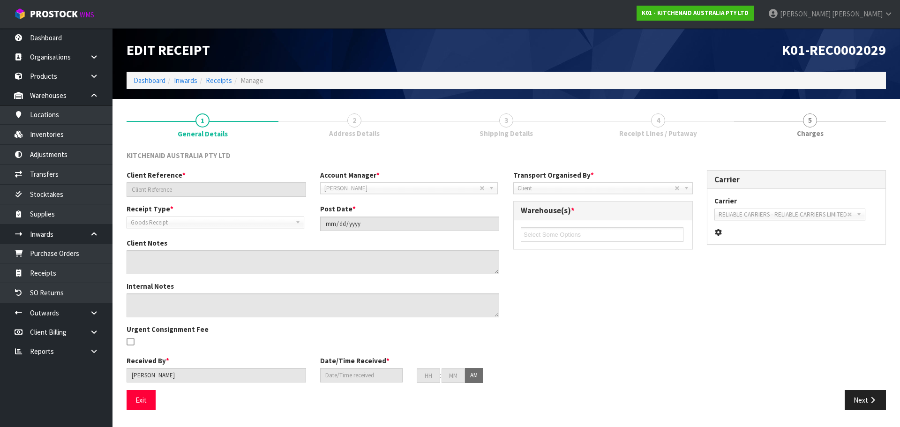
type input "24/04/2025"
type input "09"
type input "06"
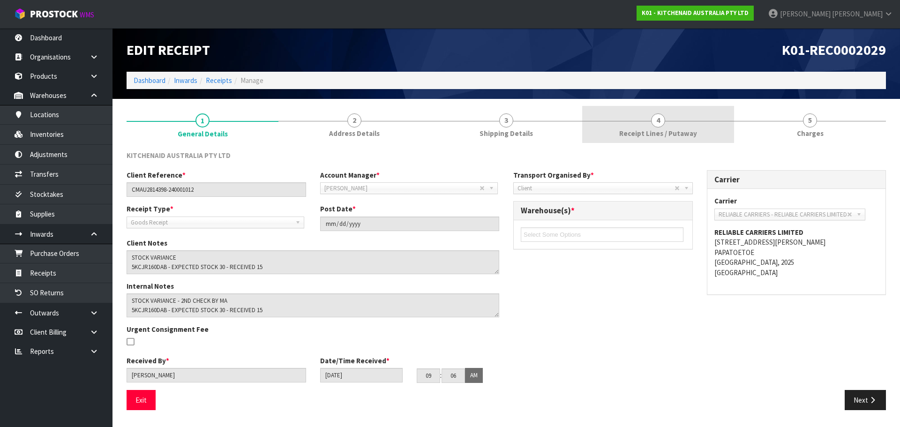
click at [641, 136] on span "Receipt Lines / Putaway" at bounding box center [658, 133] width 78 height 10
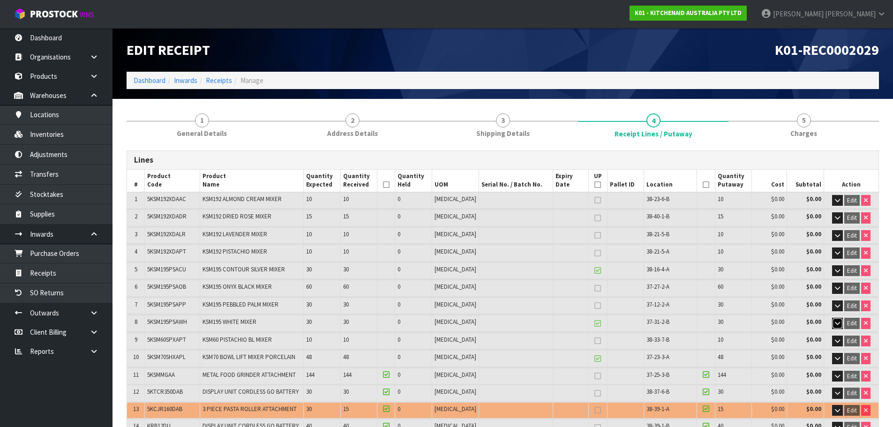
click at [839, 324] on icon "button" at bounding box center [837, 323] width 5 height 6
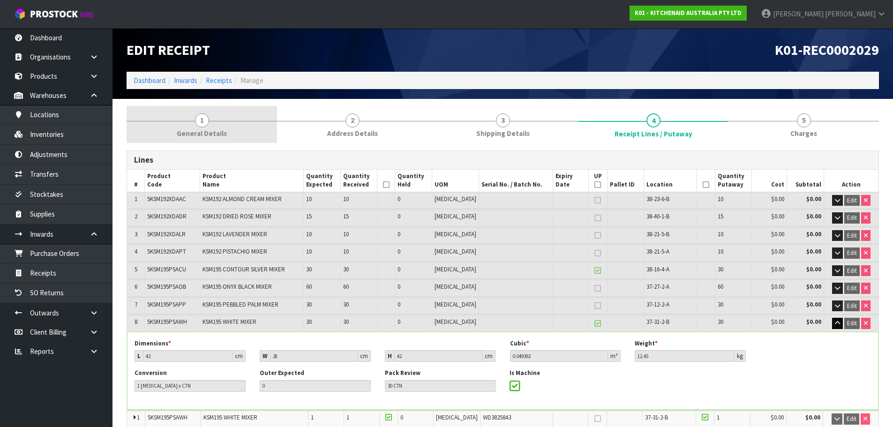
click at [205, 114] on span "1" at bounding box center [202, 120] width 14 height 14
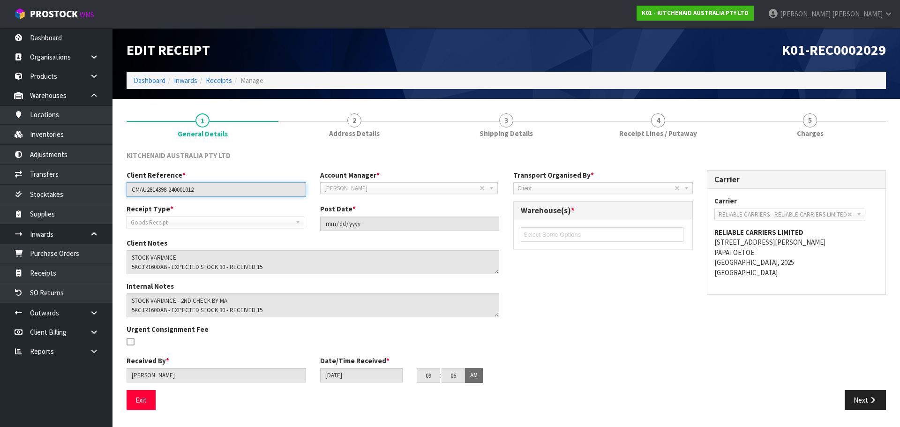
click at [142, 189] on input "CMAU2814398-240001012" at bounding box center [217, 189] width 180 height 15
drag, startPoint x: 641, startPoint y: 134, endPoint x: 566, endPoint y: 251, distance: 138.7
click at [641, 134] on span "Receipt Lines / Putaway" at bounding box center [658, 133] width 78 height 10
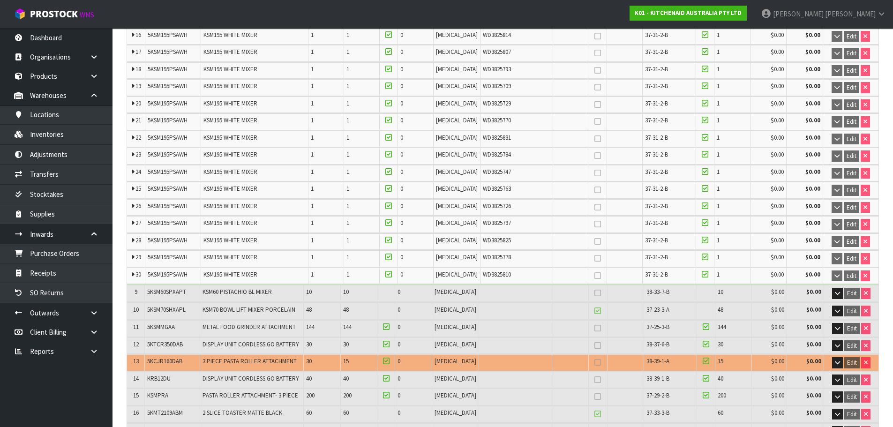
scroll to position [656, 0]
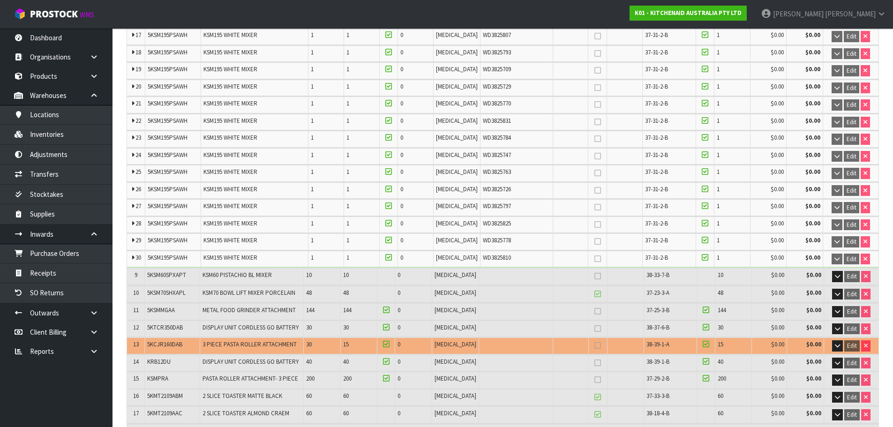
click at [169, 220] on span "5KSM195PSAWH" at bounding box center [168, 223] width 40 height 8
copy tr "5KSM195PSAWH"
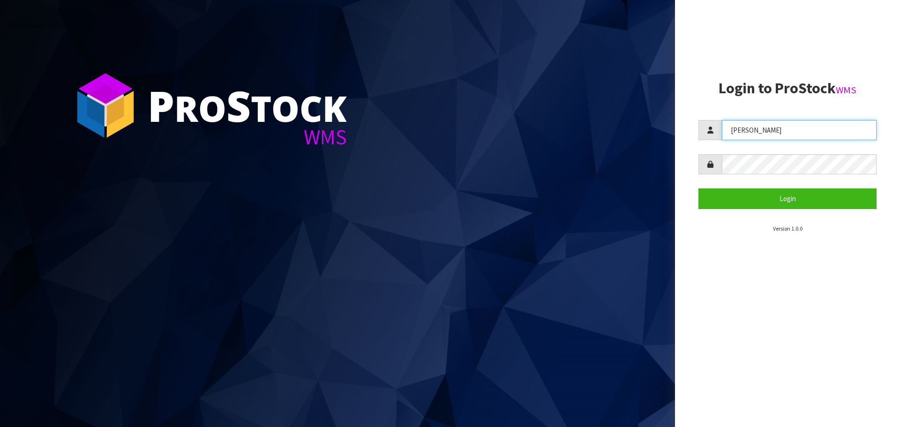
drag, startPoint x: 778, startPoint y: 123, endPoint x: 682, endPoint y: 162, distance: 104.0
click at [682, 162] on aside "Login to ProStock WMS [PERSON_NAME] Login Version 1.0.0" at bounding box center [787, 213] width 225 height 427
type input "[PERSON_NAME]"
click at [799, 209] on section "Login to ProStock WMS [PERSON_NAME] Login Version 1.0.0" at bounding box center [788, 156] width 178 height 153
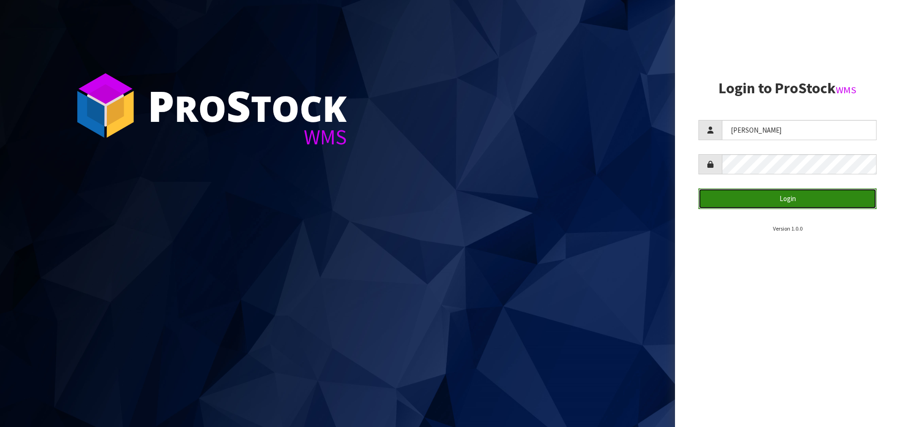
click at [792, 200] on button "Login" at bounding box center [788, 198] width 178 height 20
